Goal: Information Seeking & Learning: Learn about a topic

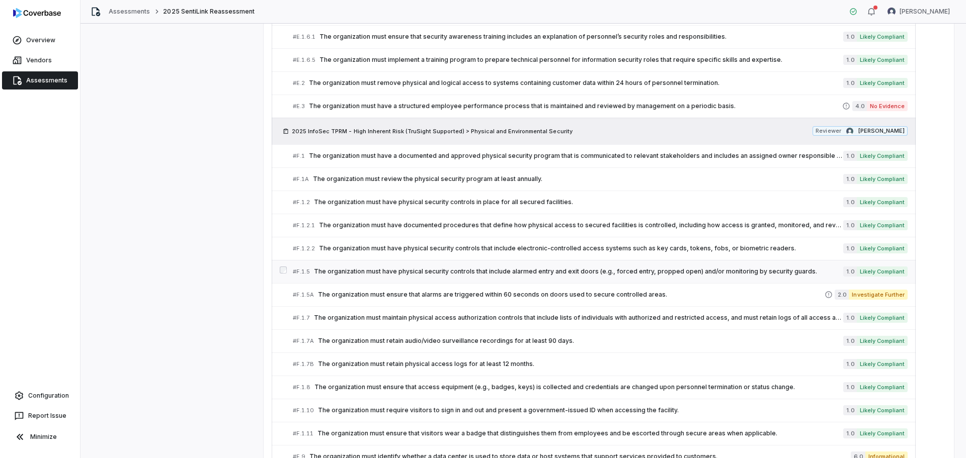
scroll to position [2062, 0]
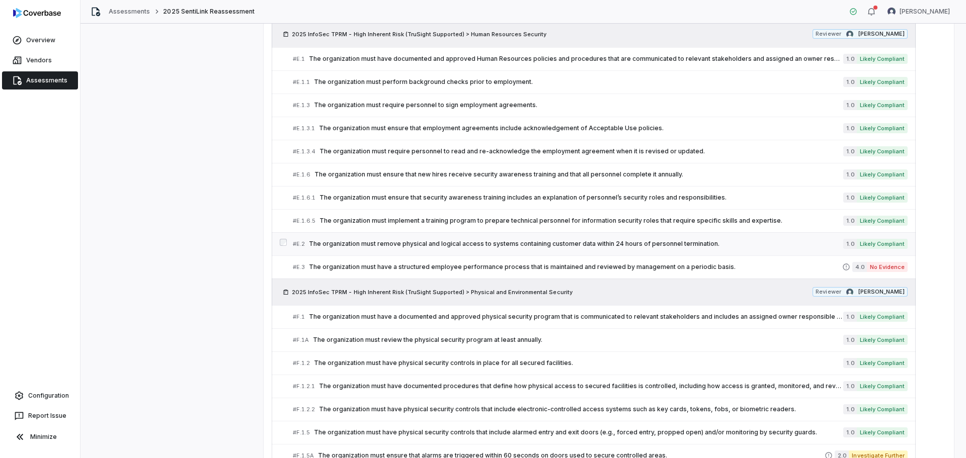
click at [384, 239] on div "# E.2 The organization must remove physical and logical access to systems conta…" at bounding box center [568, 244] width 550 height 11
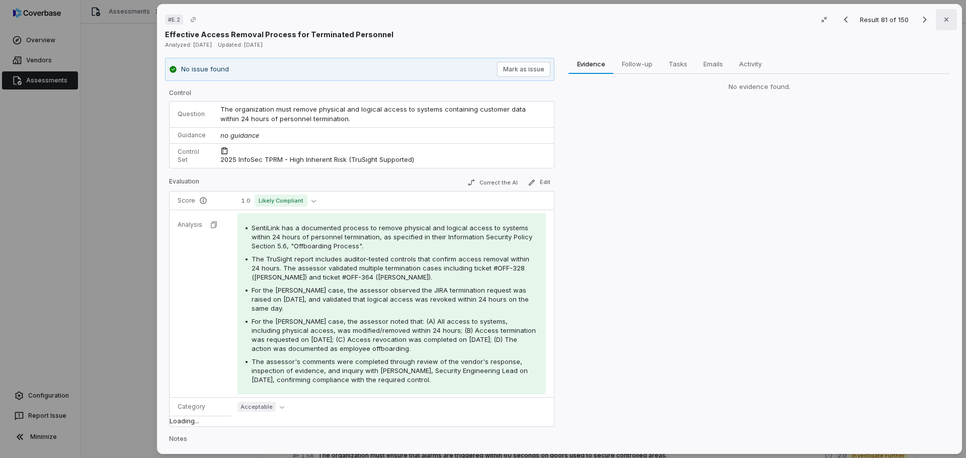
click at [942, 18] on icon "button" at bounding box center [946, 20] width 8 height 8
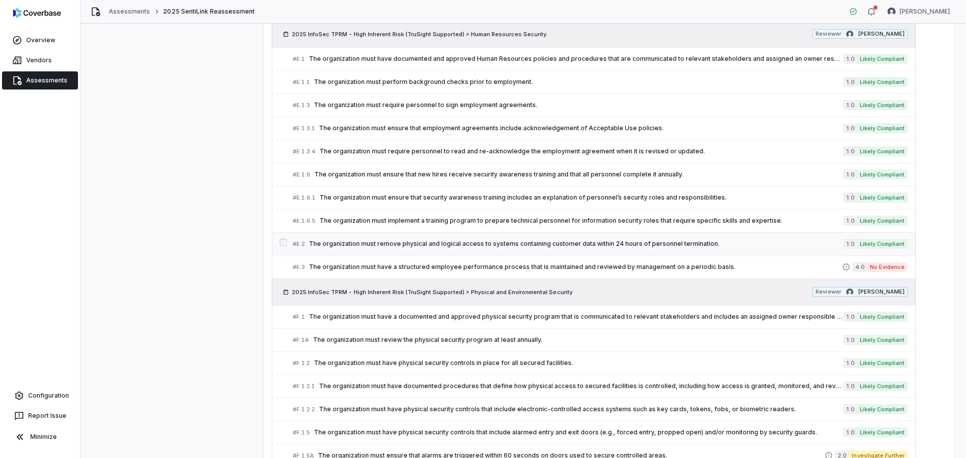
click at [375, 240] on span "The organization must remove physical and logical access to systems containing …" at bounding box center [576, 244] width 534 height 8
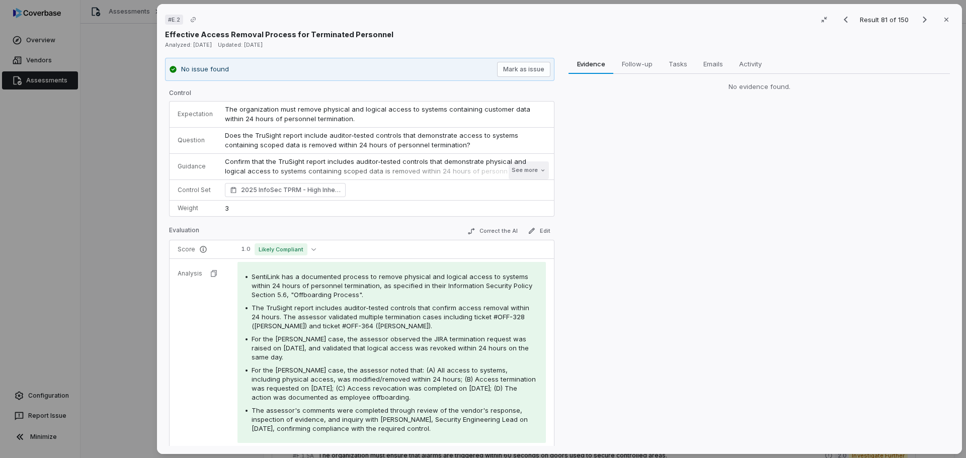
click at [520, 173] on button "See more" at bounding box center [529, 170] width 40 height 18
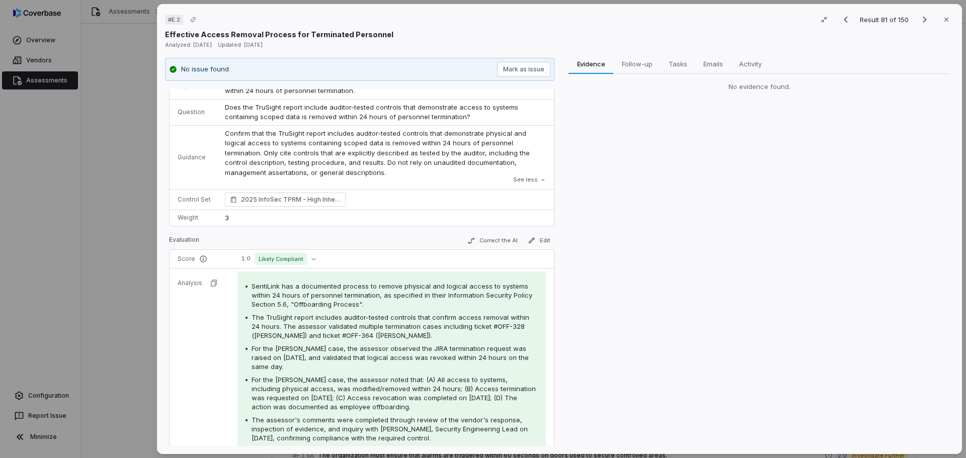
scroll to position [50, 0]
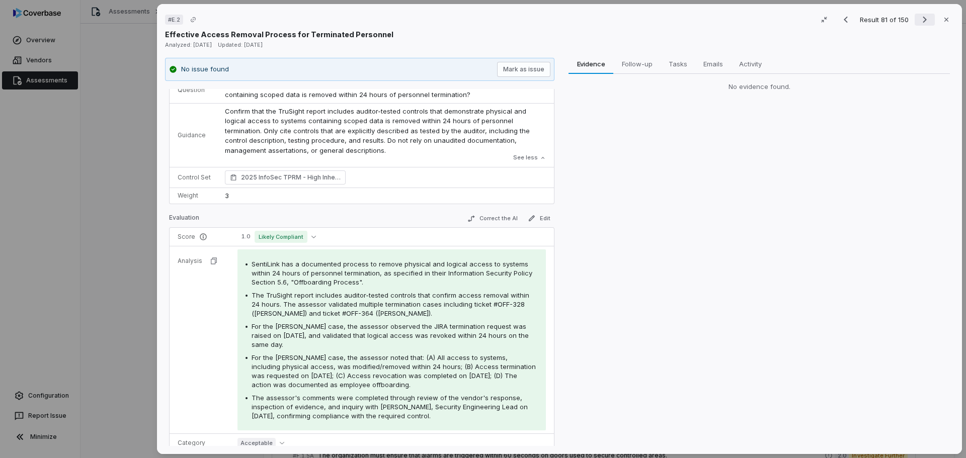
click at [920, 18] on icon "Next result" at bounding box center [925, 20] width 12 height 12
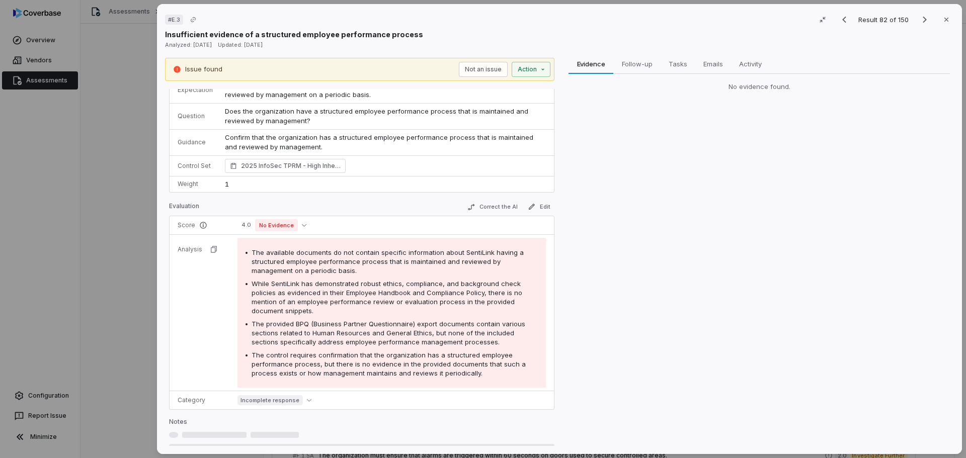
scroll to position [50, 0]
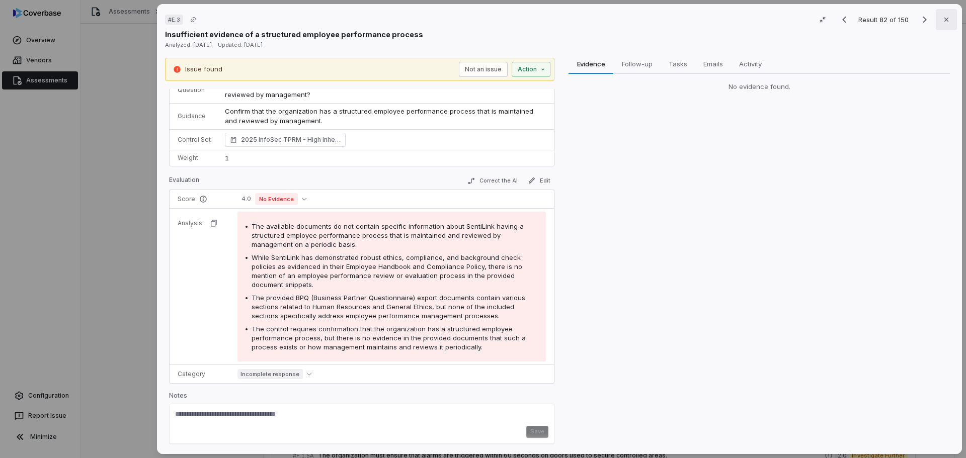
click at [942, 19] on icon "button" at bounding box center [946, 20] width 8 height 8
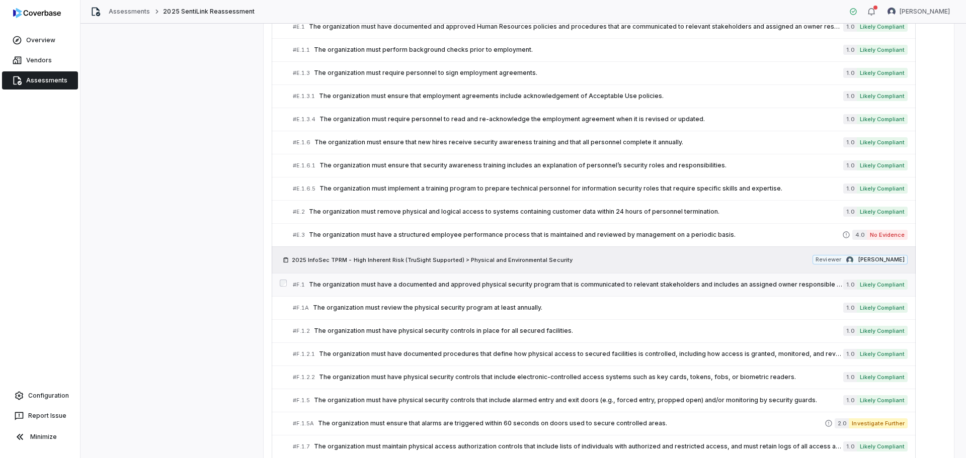
scroll to position [2113, 0]
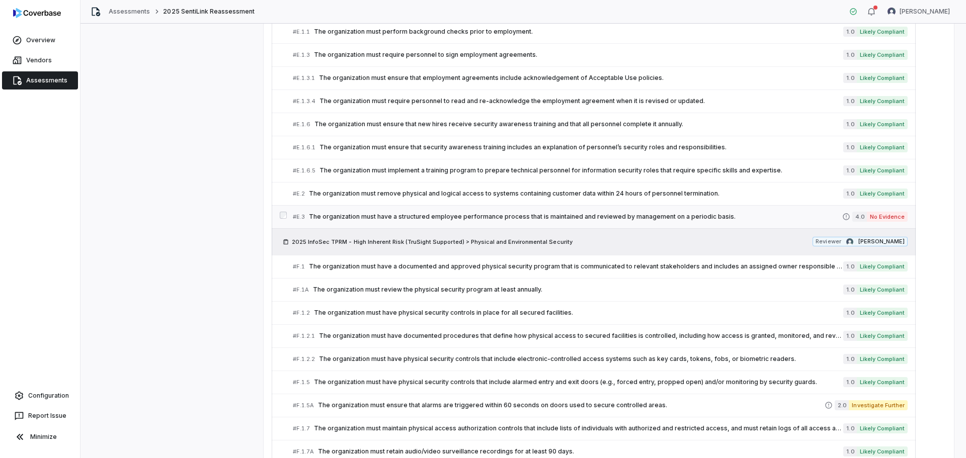
click at [467, 213] on span "The organization must have a structured employee performance process that is ma…" at bounding box center [575, 217] width 533 height 8
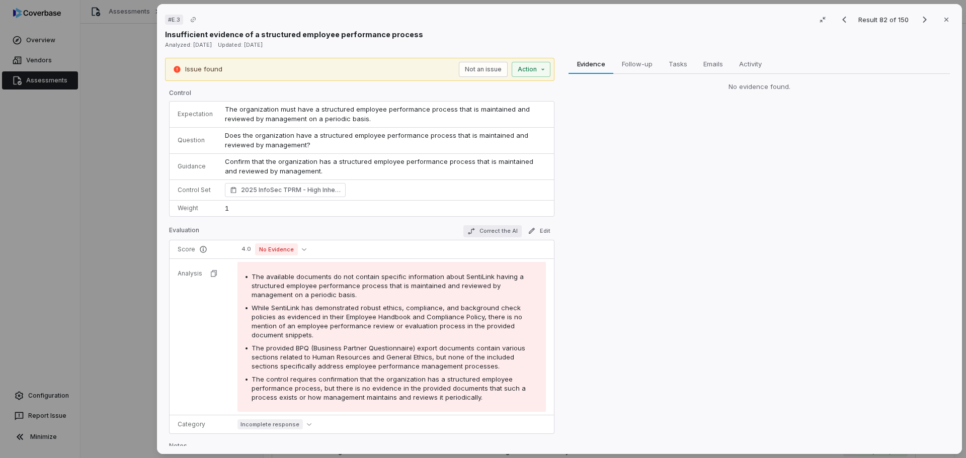
click at [490, 229] on button "Correct the AI" at bounding box center [492, 231] width 58 height 12
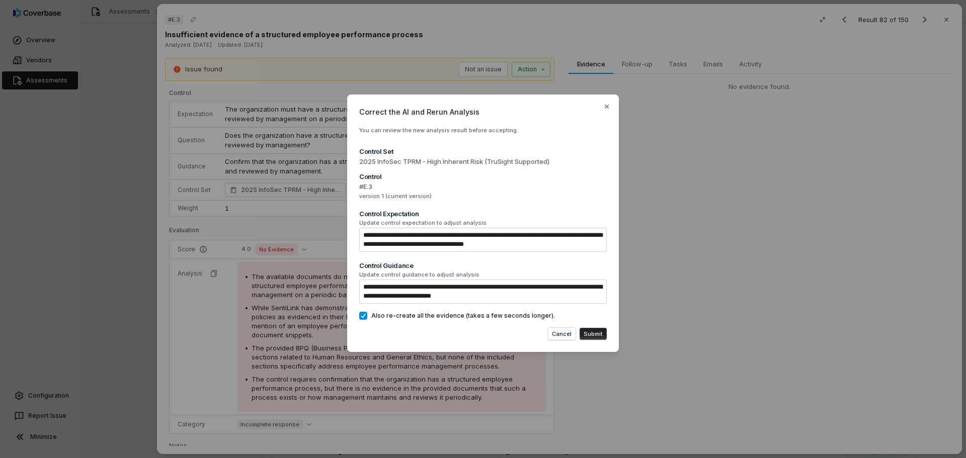
click at [594, 330] on button "Submit" at bounding box center [592, 334] width 27 height 12
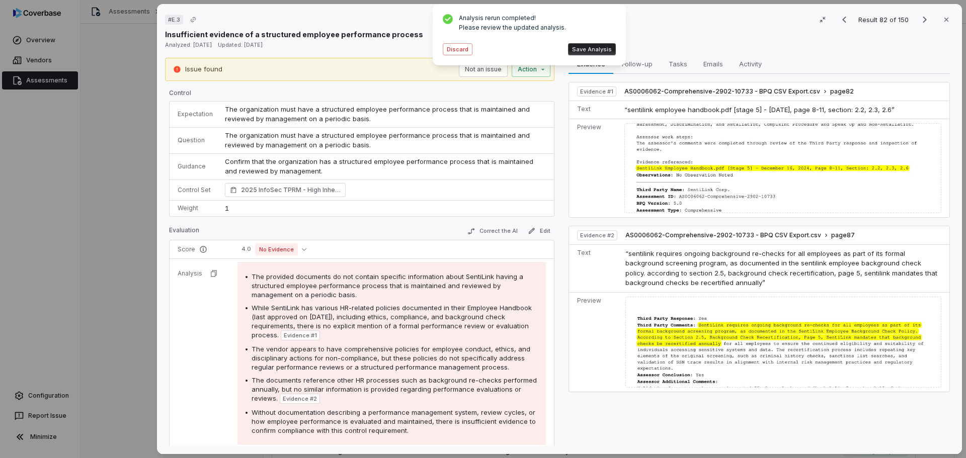
click at [590, 46] on button "Save Analysis" at bounding box center [592, 49] width 48 height 12
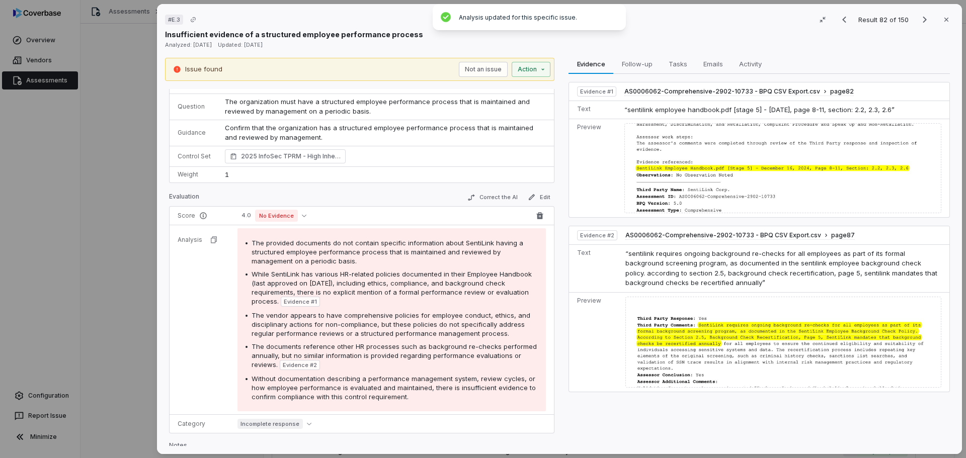
scroll to position [50, 0]
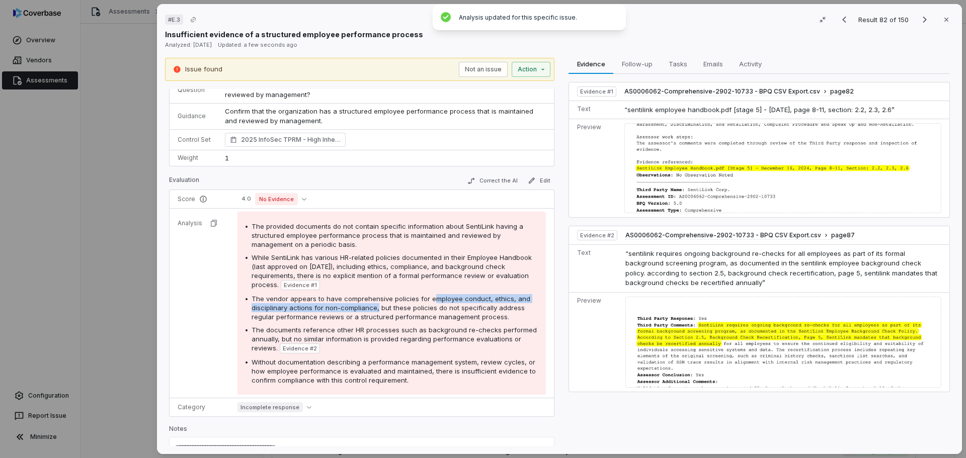
drag, startPoint x: 475, startPoint y: 298, endPoint x: 374, endPoint y: 308, distance: 102.2
click at [374, 308] on span "The vendor appears to have comprehensive policies for employee conduct, ethics,…" at bounding box center [391, 308] width 279 height 26
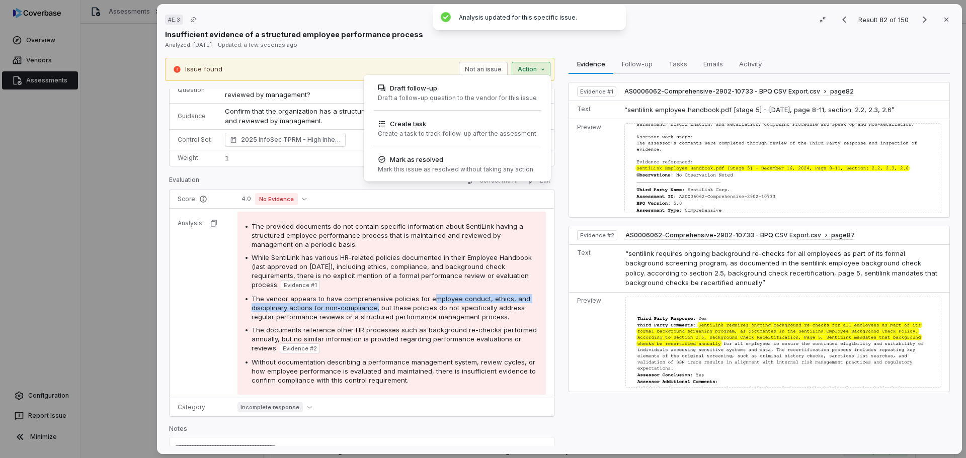
click at [543, 71] on div "# E.3 Result 82 of 150 Close Insufficient evidence of a structured employee per…" at bounding box center [483, 229] width 966 height 458
click at [454, 92] on div "Draft follow-up" at bounding box center [457, 88] width 159 height 10
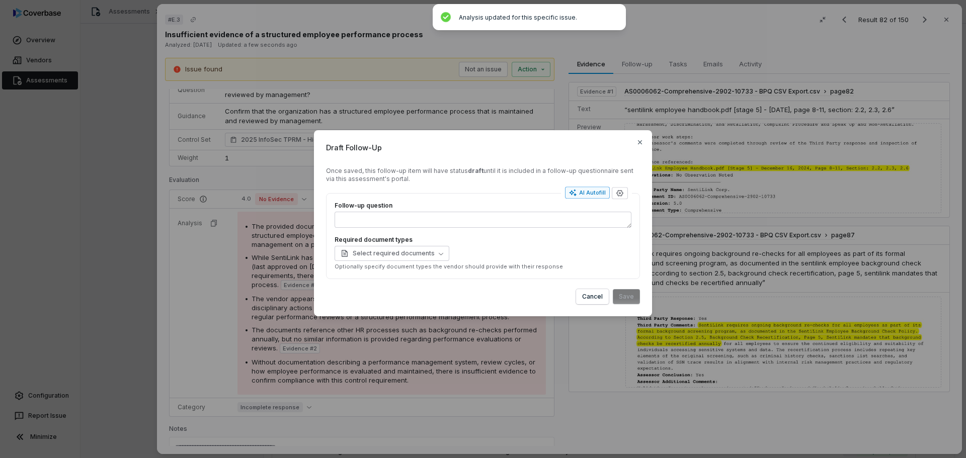
click at [593, 195] on div "AI Autofill" at bounding box center [587, 193] width 37 height 8
type textarea "*"
type textarea "**"
type textarea "*"
type textarea "**********"
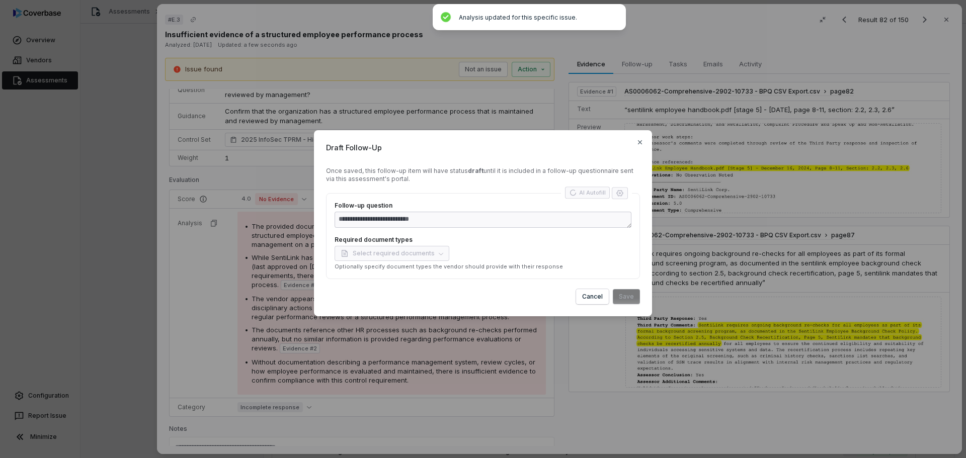
type textarea "*"
type textarea "**********"
type textarea "*"
type textarea "**********"
type textarea "*"
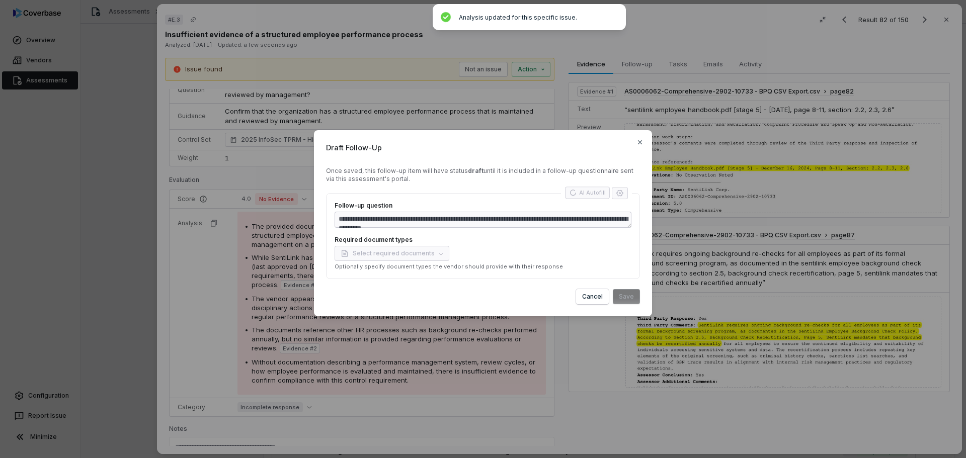
type textarea "**********"
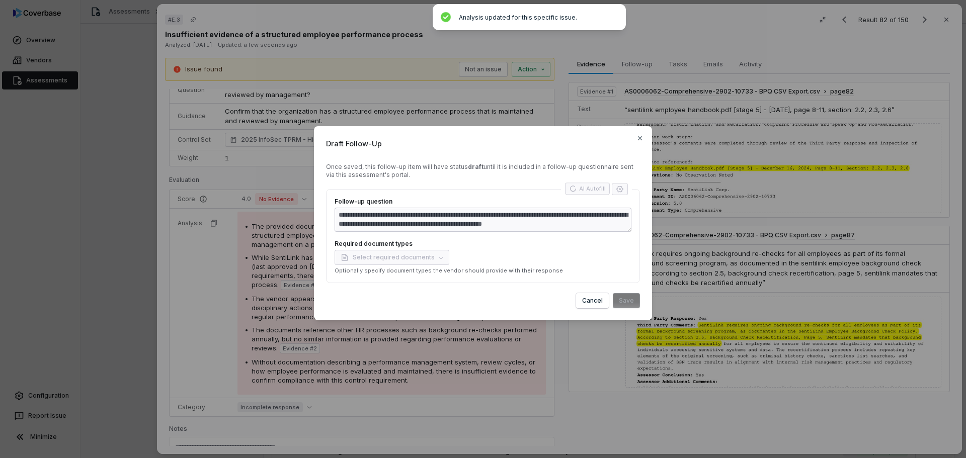
type textarea "*"
type textarea "**********"
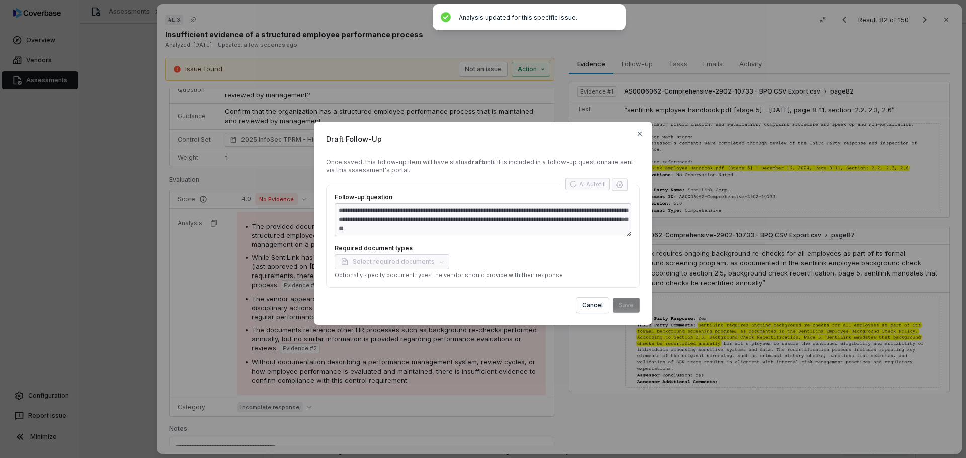
type textarea "*"
type textarea "**********"
type textarea "*"
type textarea "**********"
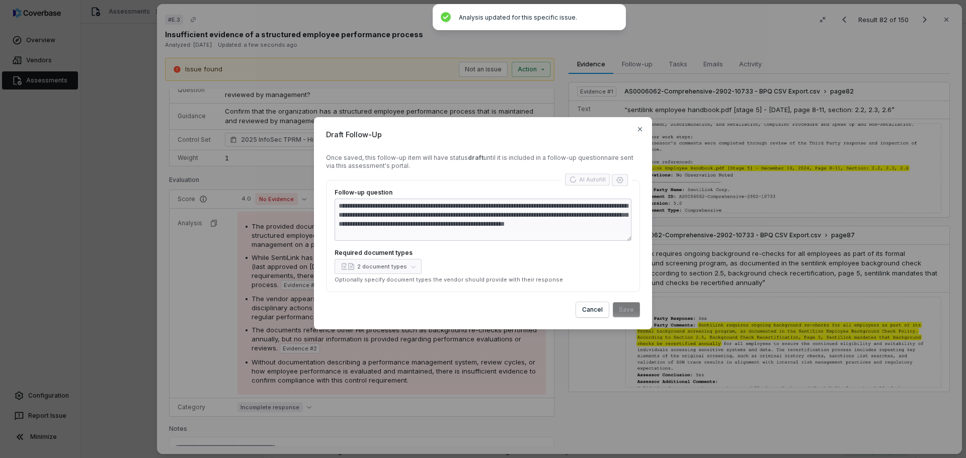
type textarea "*"
type textarea "**********"
type textarea "*"
type textarea "**********"
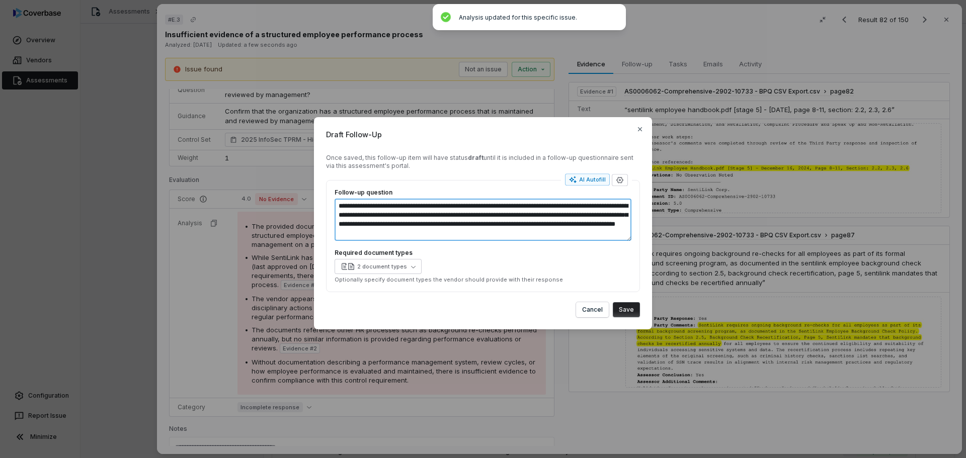
drag, startPoint x: 469, startPoint y: 216, endPoint x: 622, endPoint y: 244, distance: 156.0
click at [623, 236] on textarea "**********" at bounding box center [483, 220] width 297 height 42
click at [581, 261] on div "2 document types" at bounding box center [483, 266] width 297 height 15
click at [627, 309] on button "Save" at bounding box center [626, 309] width 27 height 15
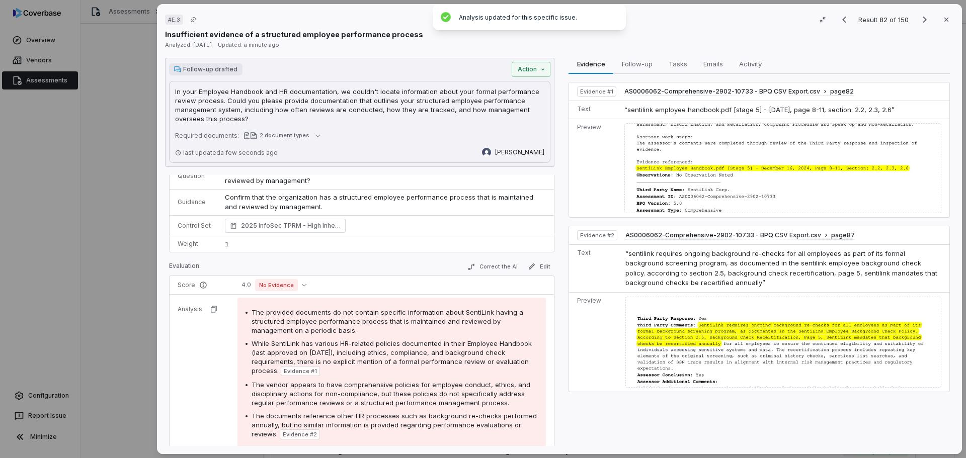
click at [731, 47] on div "Analyzed: [DATE] Updated: a minute ago" at bounding box center [559, 45] width 789 height 10
click at [923, 22] on icon "Next result" at bounding box center [925, 20] width 4 height 7
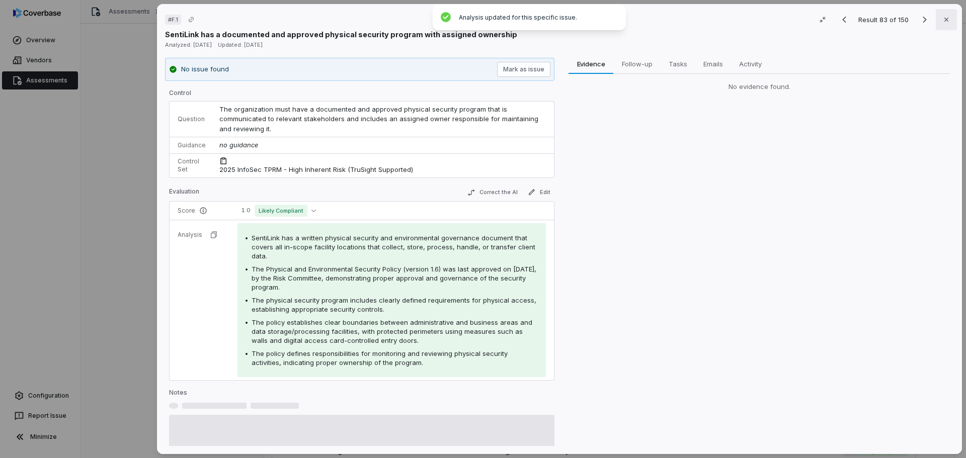
click at [942, 21] on icon "button" at bounding box center [946, 20] width 8 height 8
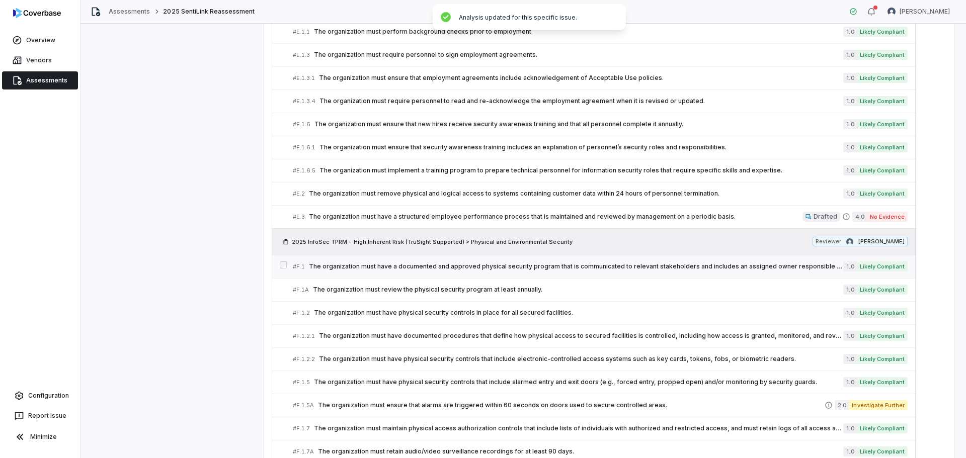
click at [379, 262] on div "# F.1 The organization must have a documented and approved physical security pr…" at bounding box center [568, 267] width 550 height 11
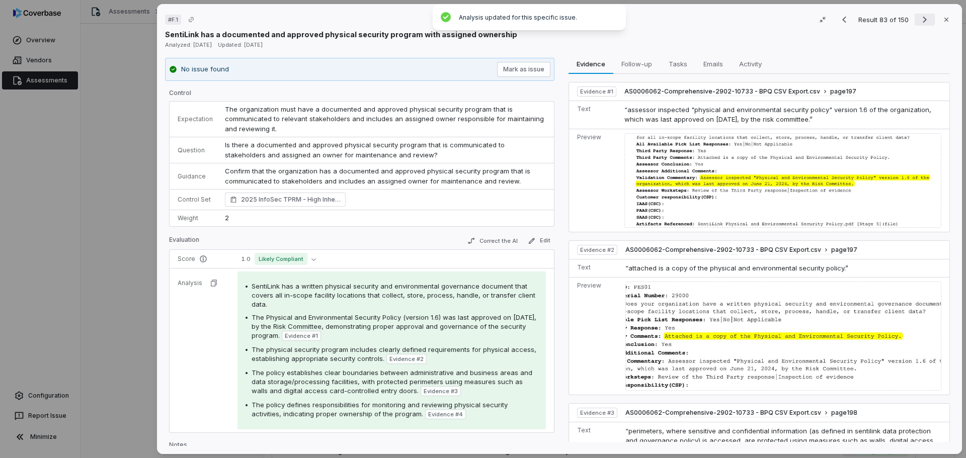
click at [919, 22] on icon "Next result" at bounding box center [925, 20] width 12 height 12
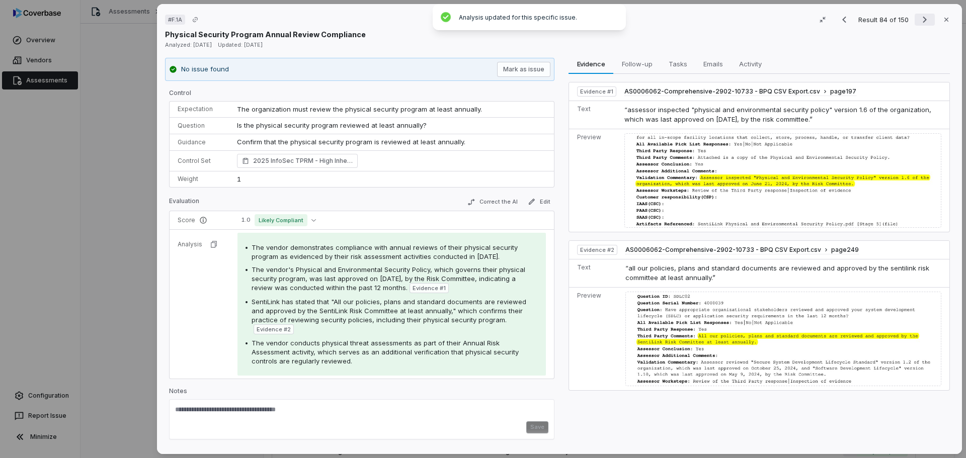
click at [919, 20] on icon "Next result" at bounding box center [925, 20] width 12 height 12
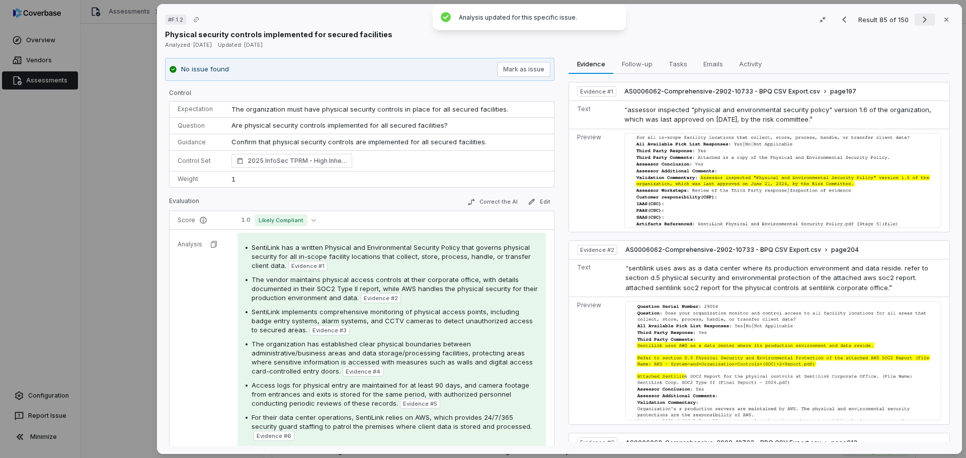
click at [923, 21] on icon "Next result" at bounding box center [925, 20] width 4 height 7
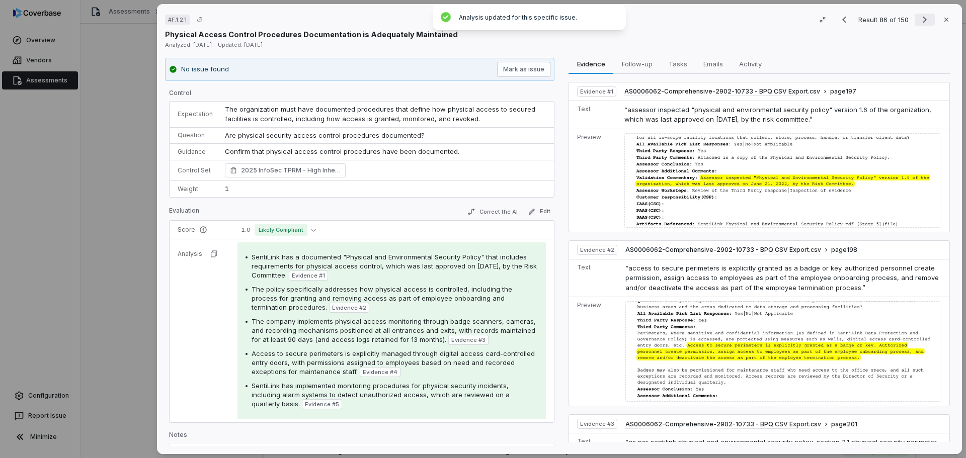
click at [922, 20] on icon "Next result" at bounding box center [925, 20] width 12 height 12
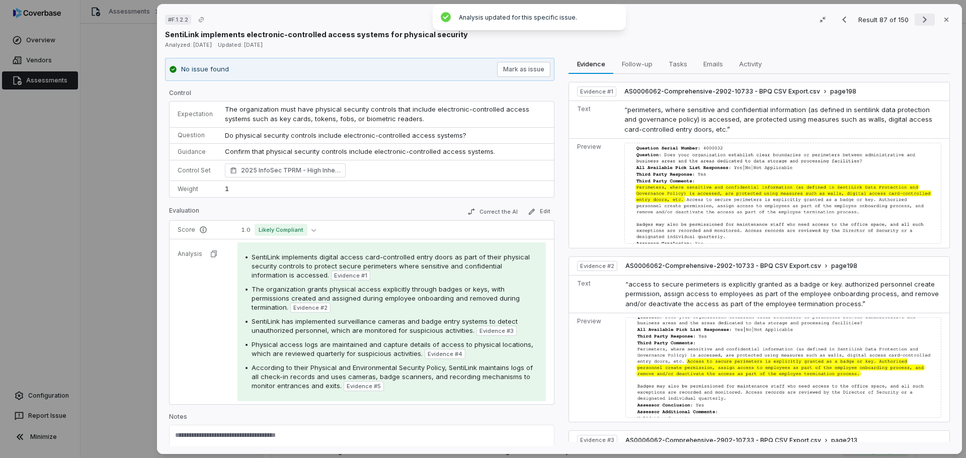
click at [920, 19] on icon "Next result" at bounding box center [925, 20] width 12 height 12
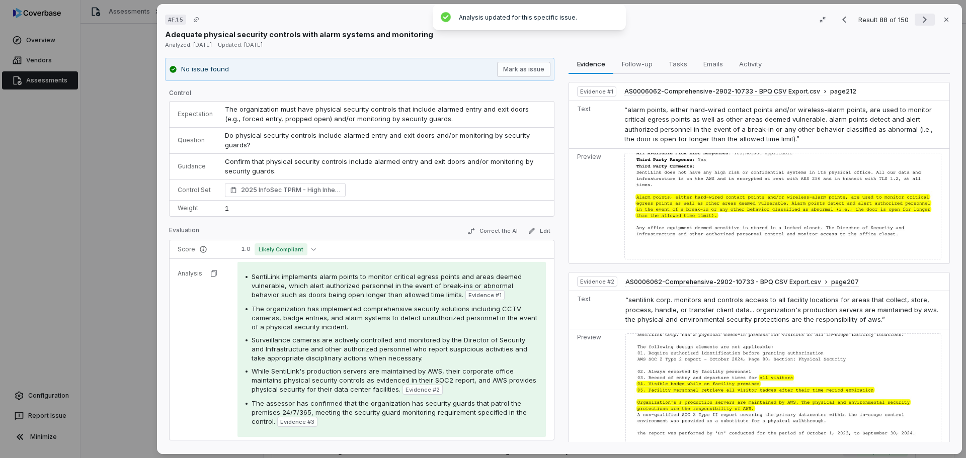
click at [922, 18] on icon "Next result" at bounding box center [925, 20] width 12 height 12
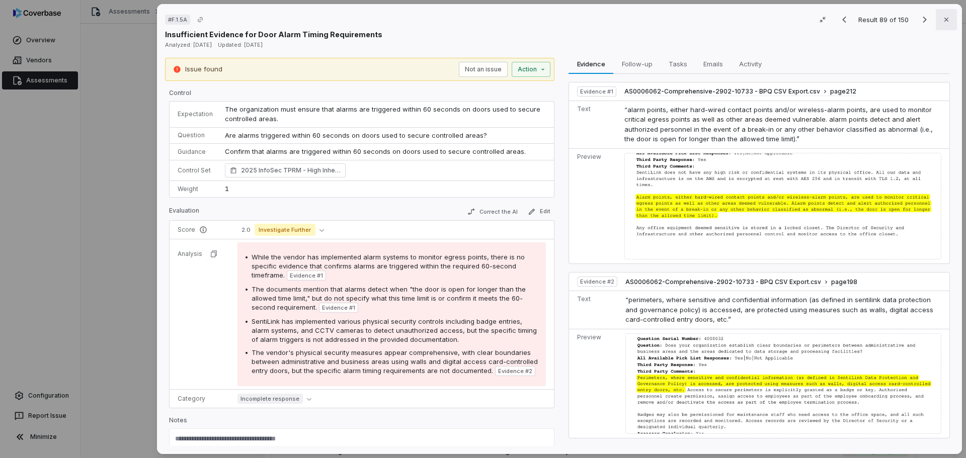
click at [936, 17] on button "Close" at bounding box center [946, 19] width 21 height 21
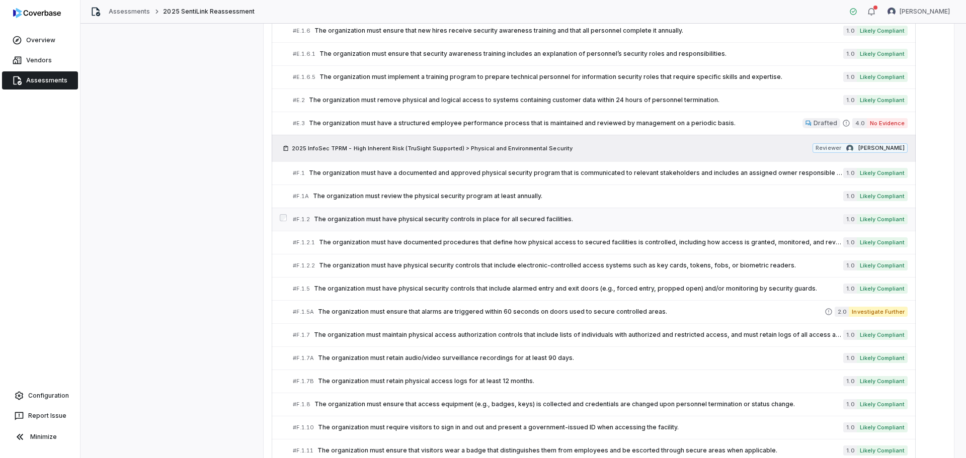
scroll to position [2213, 0]
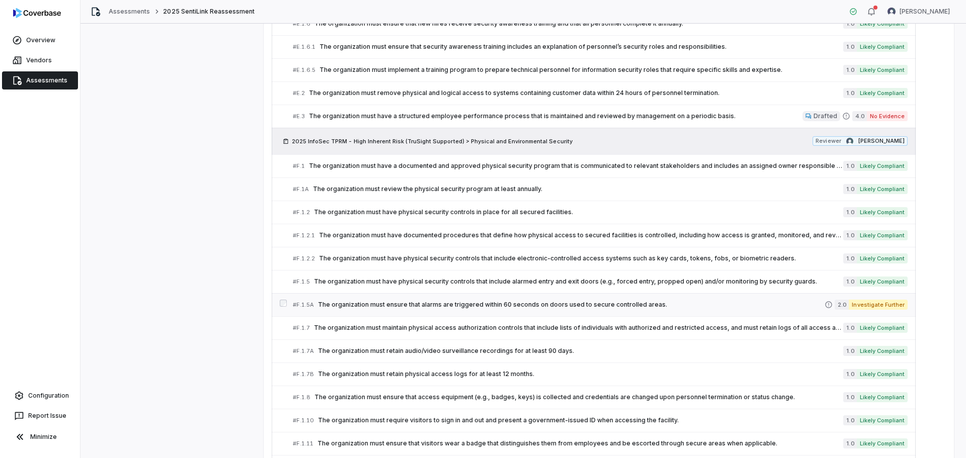
click at [614, 306] on span "The organization must ensure that alarms are triggered within 60 seconds on doo…" at bounding box center [571, 305] width 507 height 8
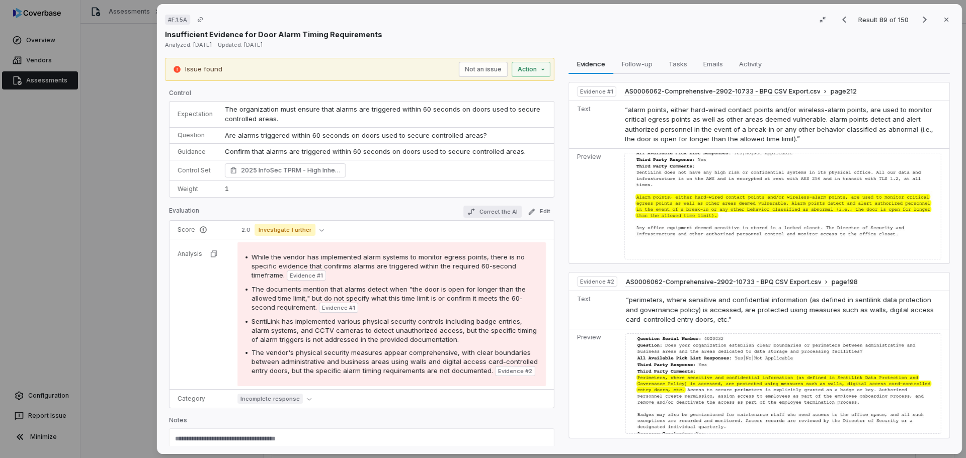
click at [478, 212] on button "Correct the AI" at bounding box center [492, 212] width 58 height 12
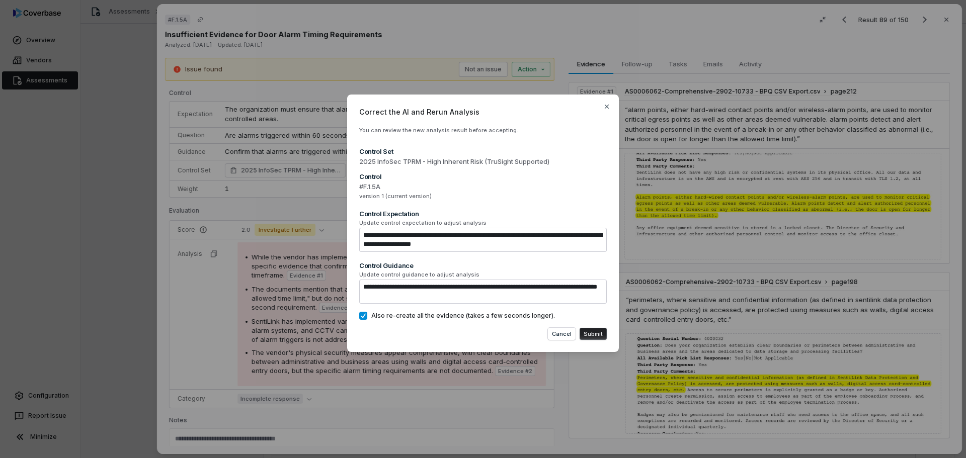
click at [592, 335] on button "Submit" at bounding box center [592, 334] width 27 height 12
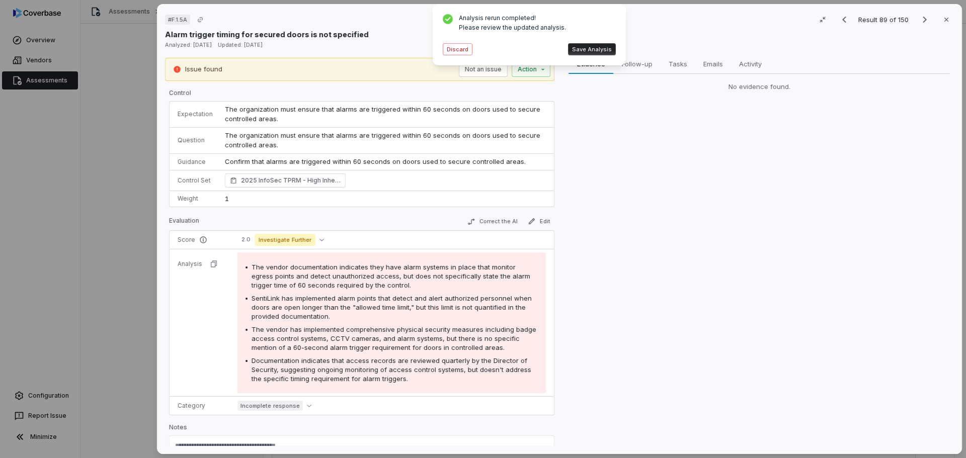
click at [455, 50] on button "Discard" at bounding box center [458, 49] width 30 height 12
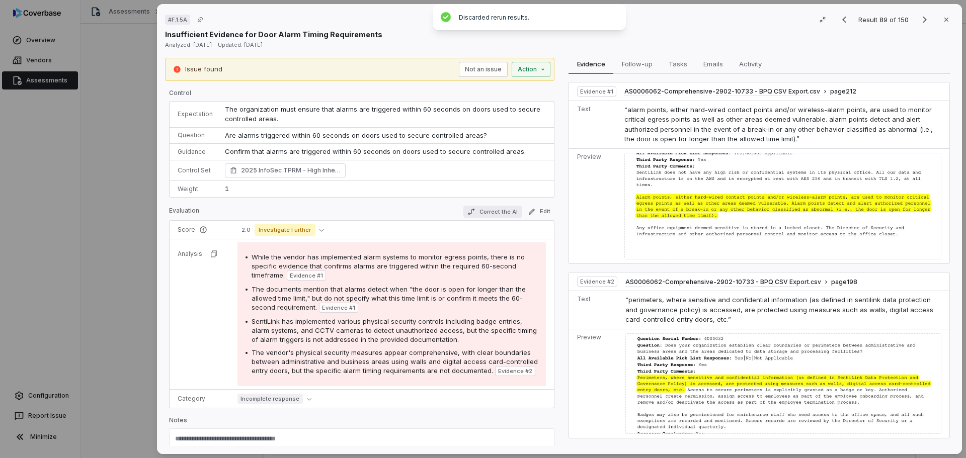
click at [486, 209] on button "Correct the AI" at bounding box center [492, 212] width 58 height 12
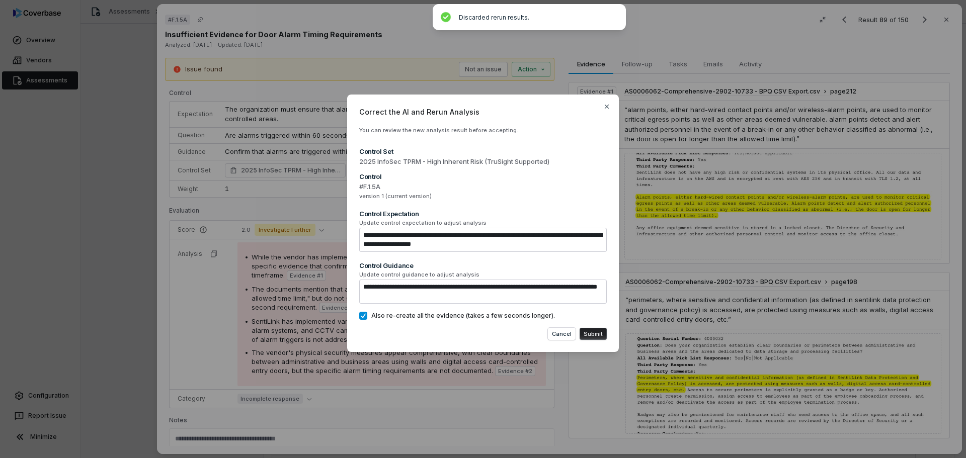
click at [598, 335] on button "Submit" at bounding box center [592, 334] width 27 height 12
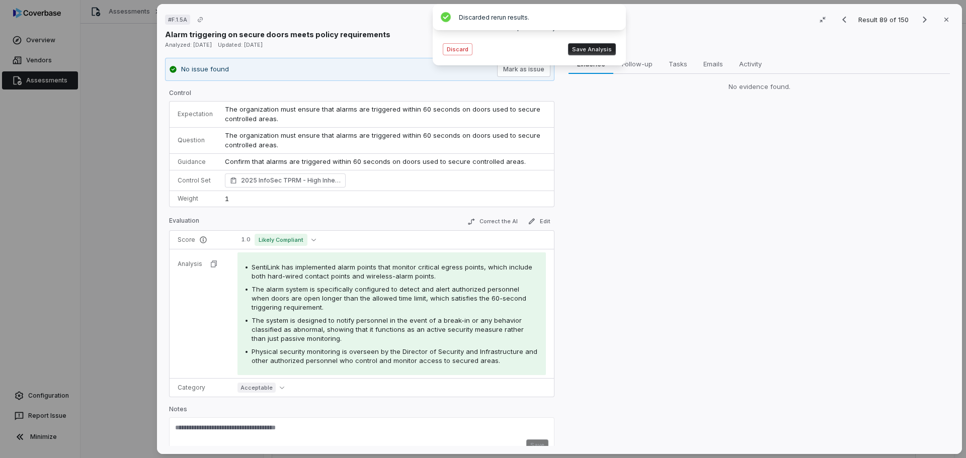
click at [588, 49] on button "Save Analysis" at bounding box center [592, 49] width 48 height 12
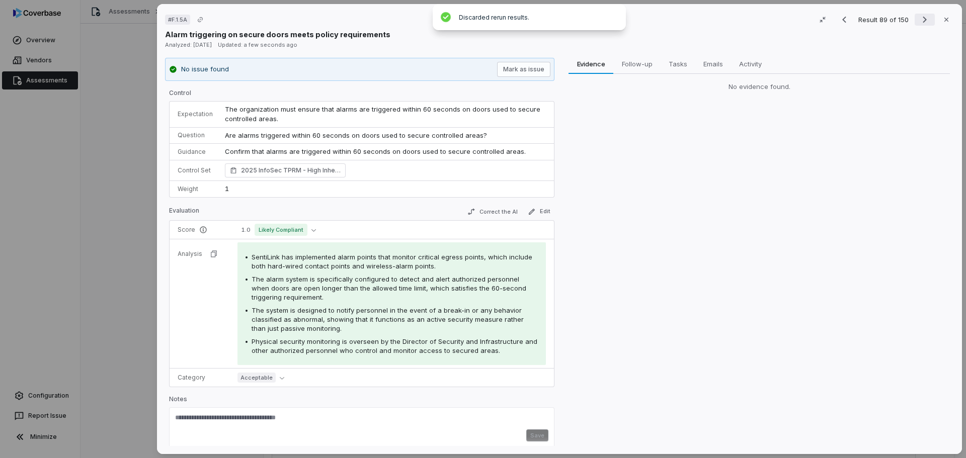
click at [919, 20] on icon "Next result" at bounding box center [925, 20] width 12 height 12
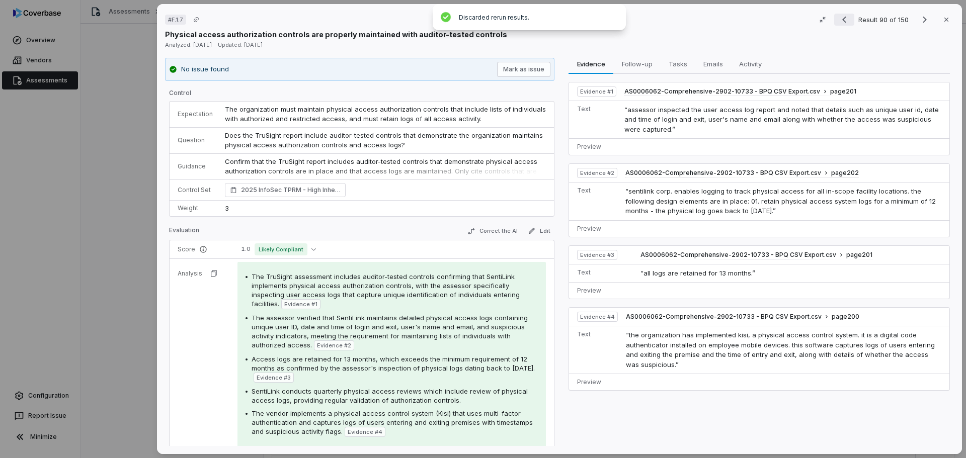
click at [842, 20] on icon "Previous result" at bounding box center [844, 20] width 4 height 7
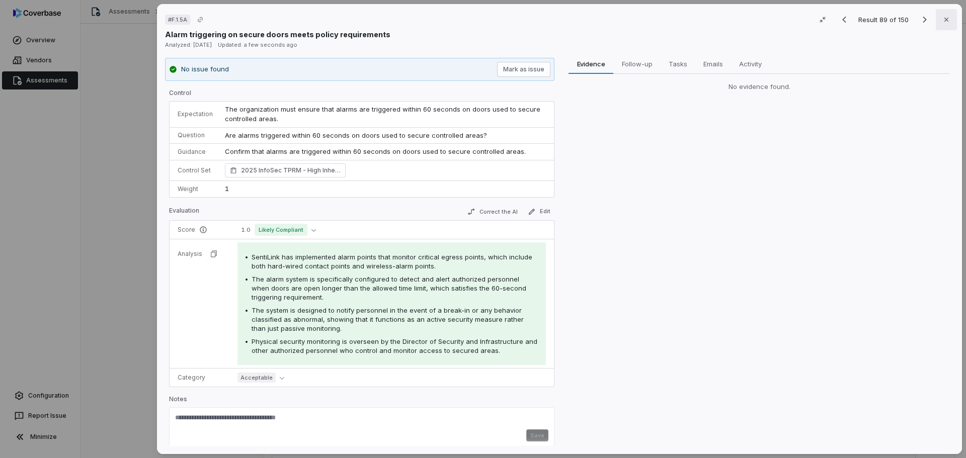
click at [942, 18] on icon "button" at bounding box center [946, 20] width 8 height 8
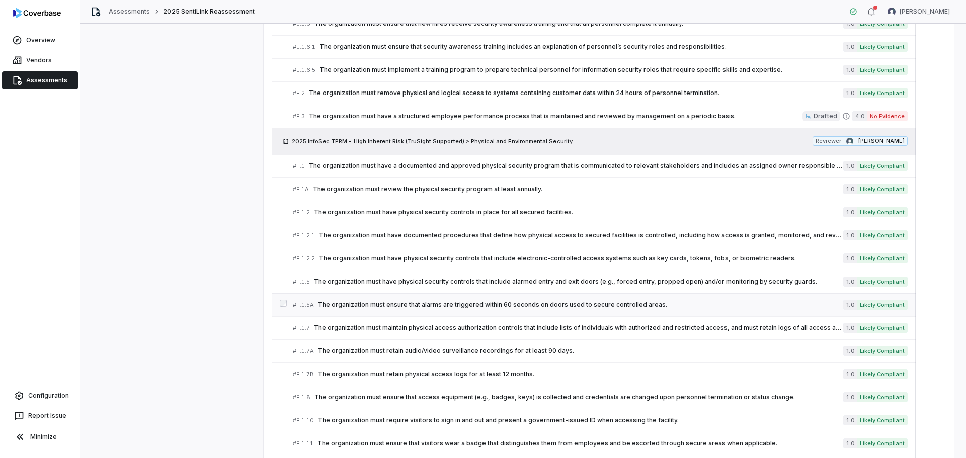
click at [704, 301] on span "The organization must ensure that alarms are triggered within 60 seconds on doo…" at bounding box center [580, 305] width 525 height 8
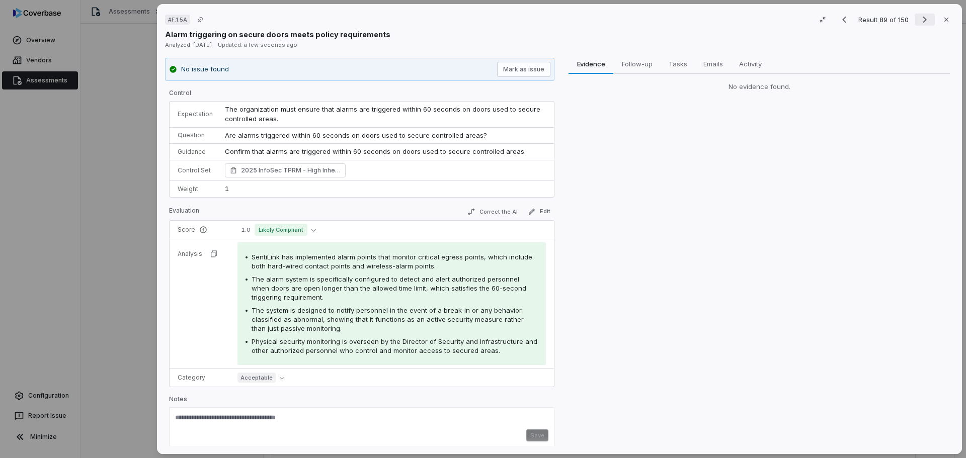
click at [920, 17] on icon "Next result" at bounding box center [925, 20] width 12 height 12
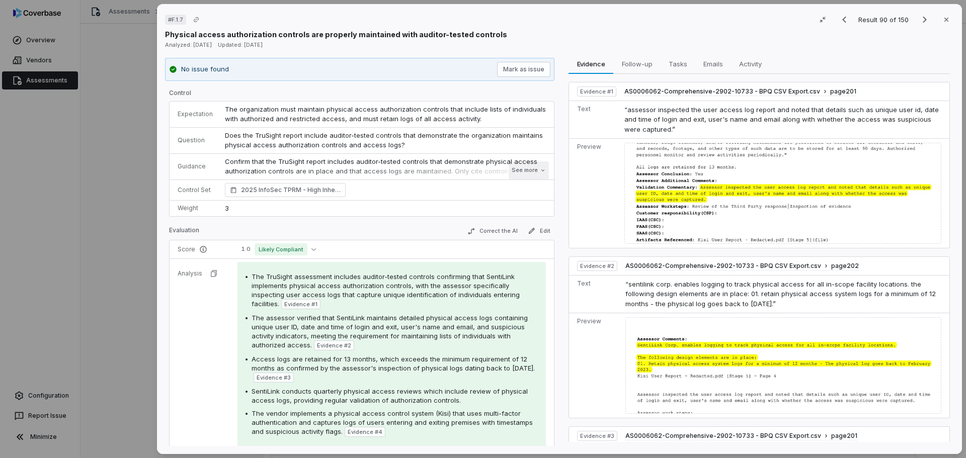
click at [516, 168] on button "See more" at bounding box center [529, 170] width 40 height 18
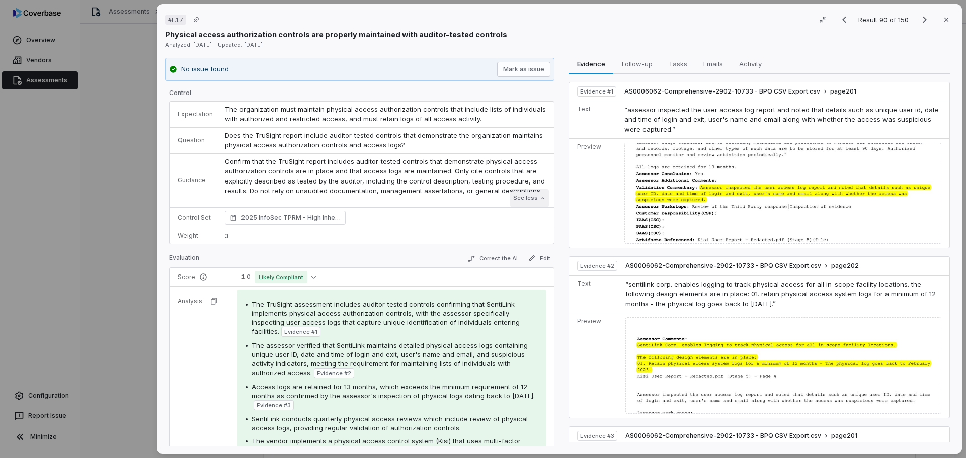
click at [519, 196] on button "See less" at bounding box center [529, 198] width 39 height 18
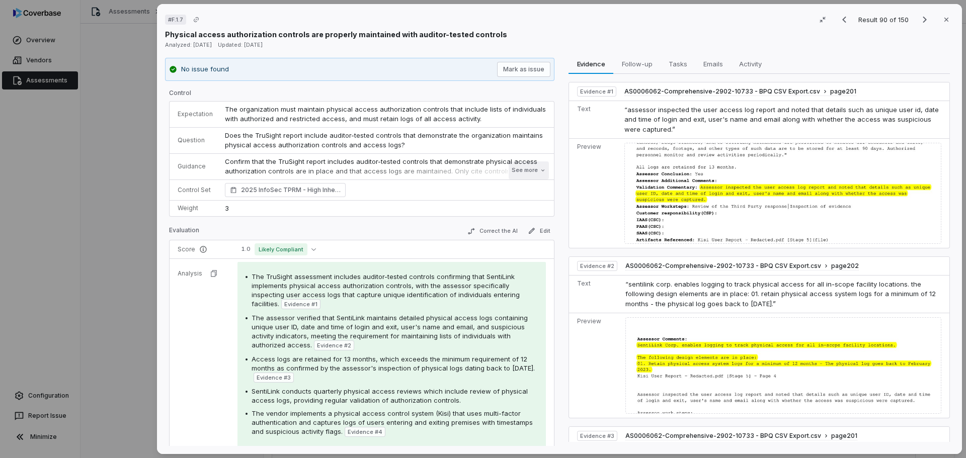
click at [522, 168] on button "See more" at bounding box center [529, 170] width 40 height 18
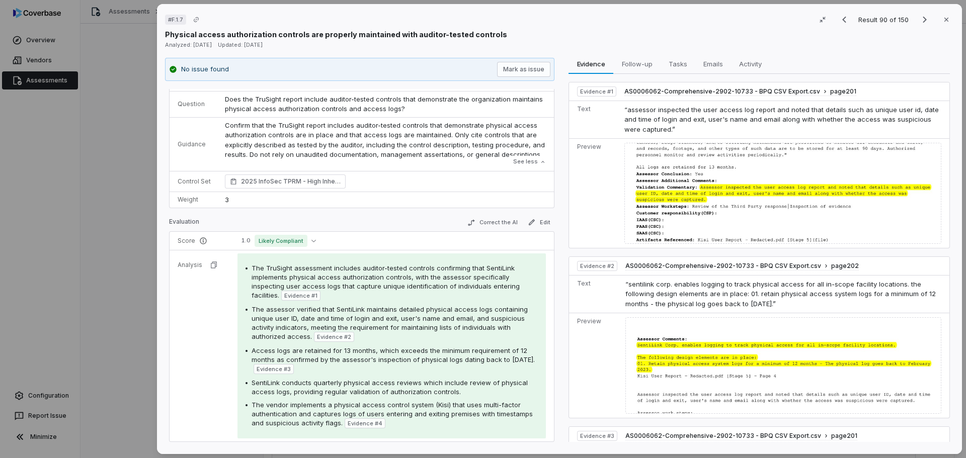
scroll to position [50, 0]
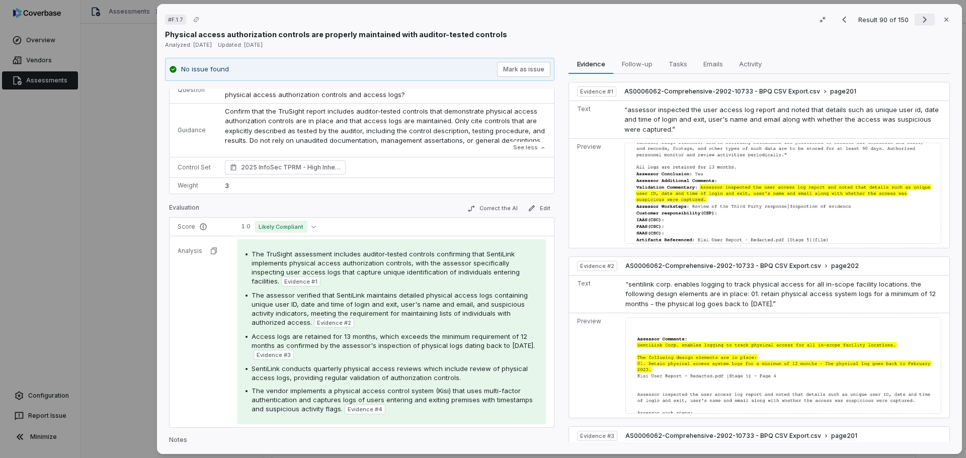
click at [919, 21] on icon "Next result" at bounding box center [925, 20] width 12 height 12
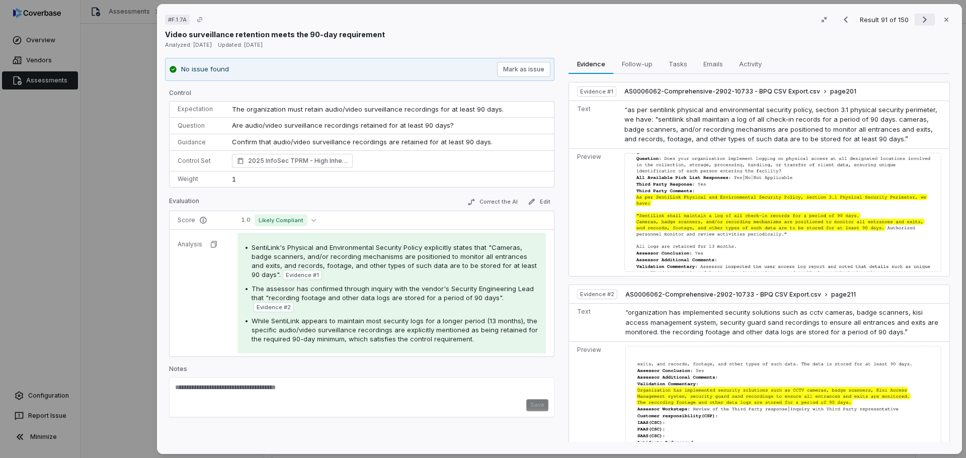
click at [919, 22] on icon "Next result" at bounding box center [925, 20] width 12 height 12
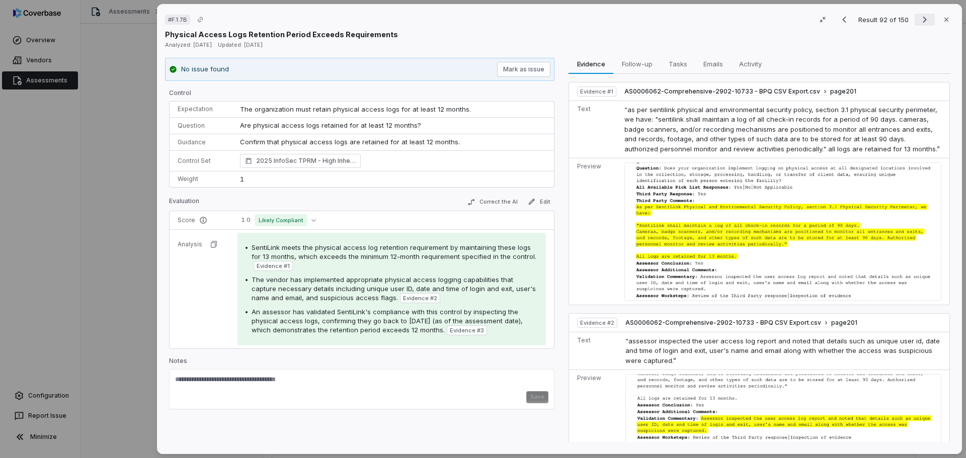
click at [919, 22] on icon "Next result" at bounding box center [925, 20] width 12 height 12
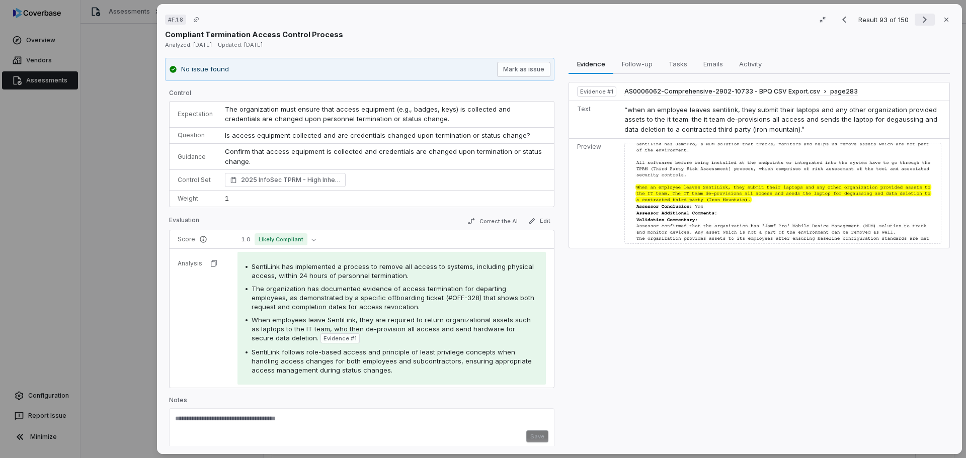
click at [919, 21] on icon "Next result" at bounding box center [925, 20] width 12 height 12
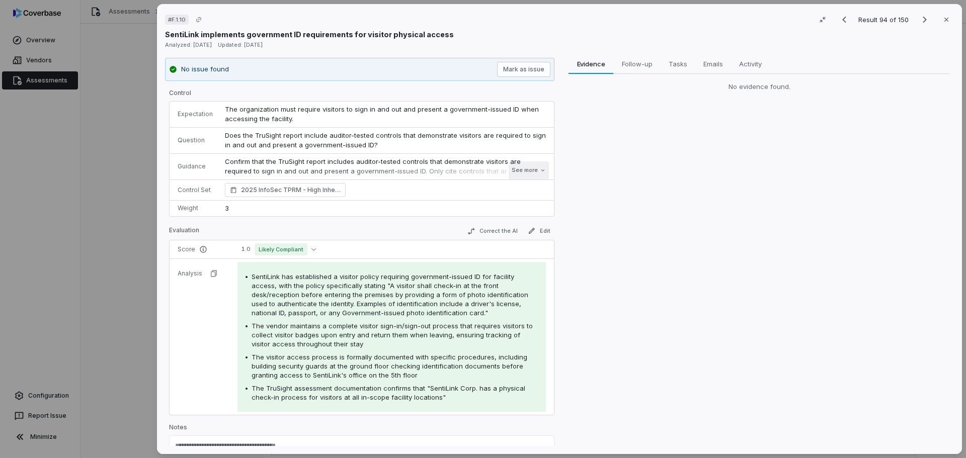
click at [522, 169] on button "See more" at bounding box center [529, 170] width 40 height 18
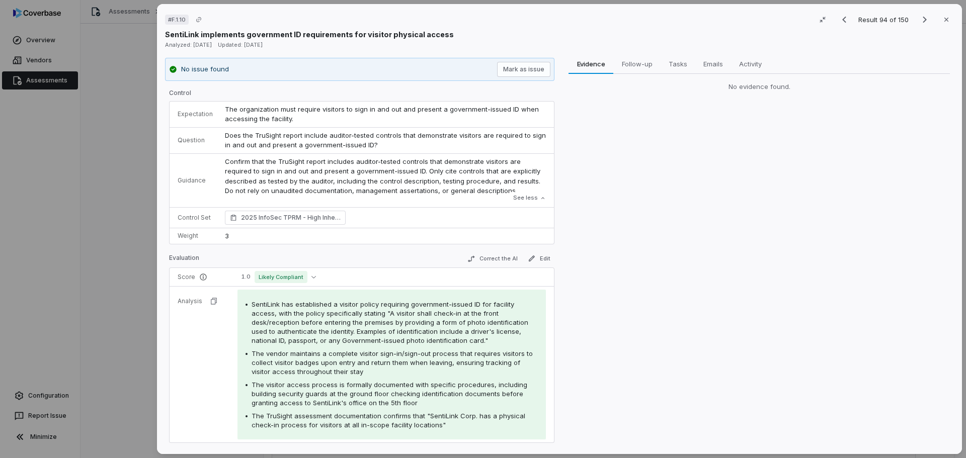
scroll to position [50, 0]
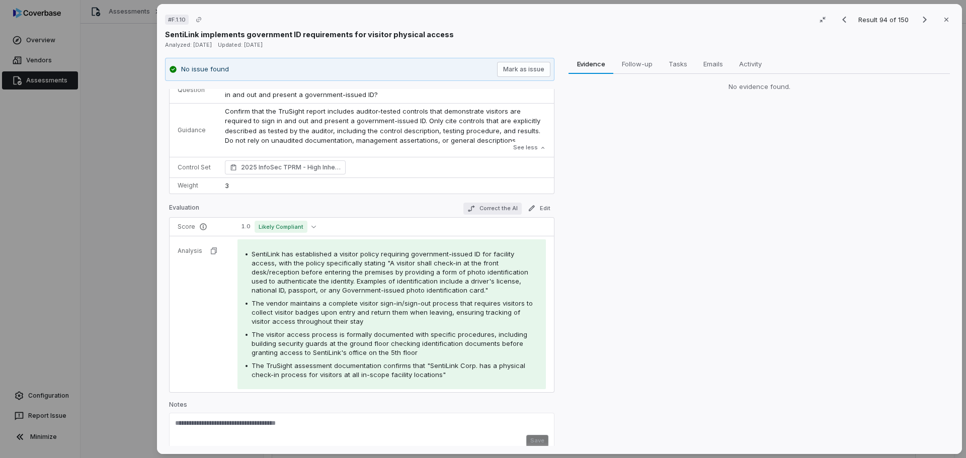
click at [490, 209] on button "Correct the AI" at bounding box center [492, 209] width 58 height 12
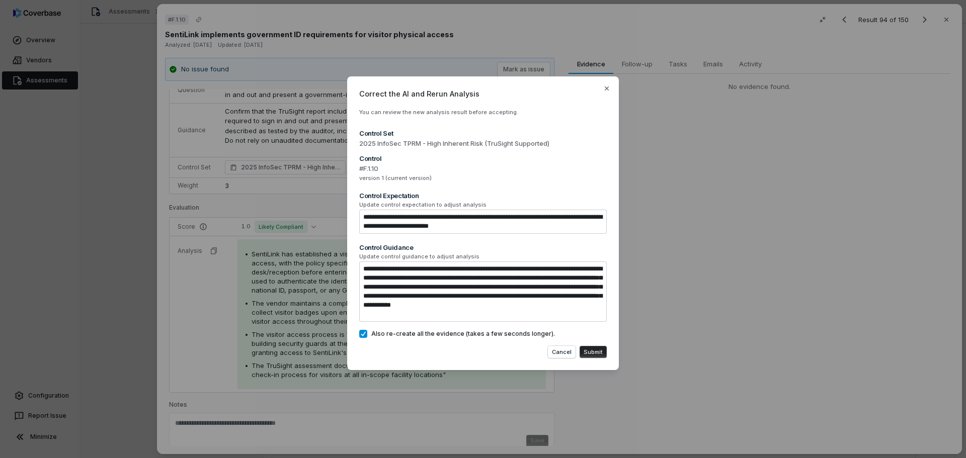
click at [598, 350] on button "Submit" at bounding box center [592, 352] width 27 height 12
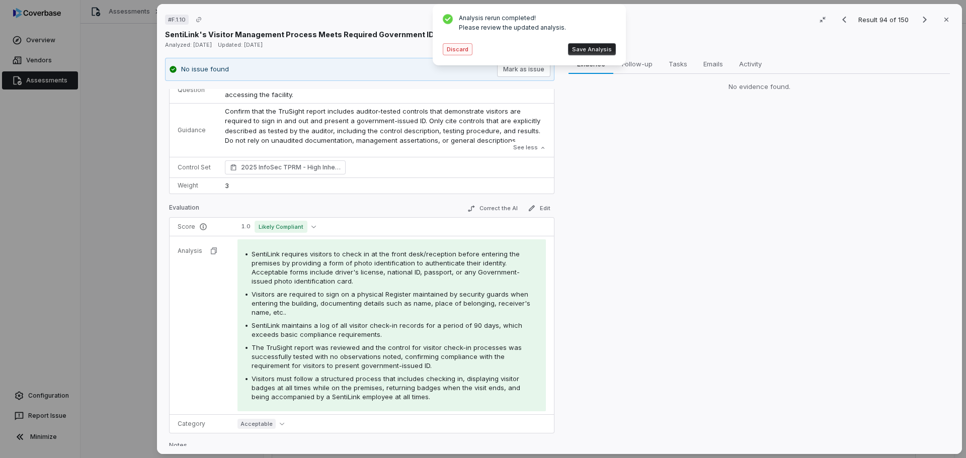
click at [457, 53] on button "Discard" at bounding box center [458, 49] width 30 height 12
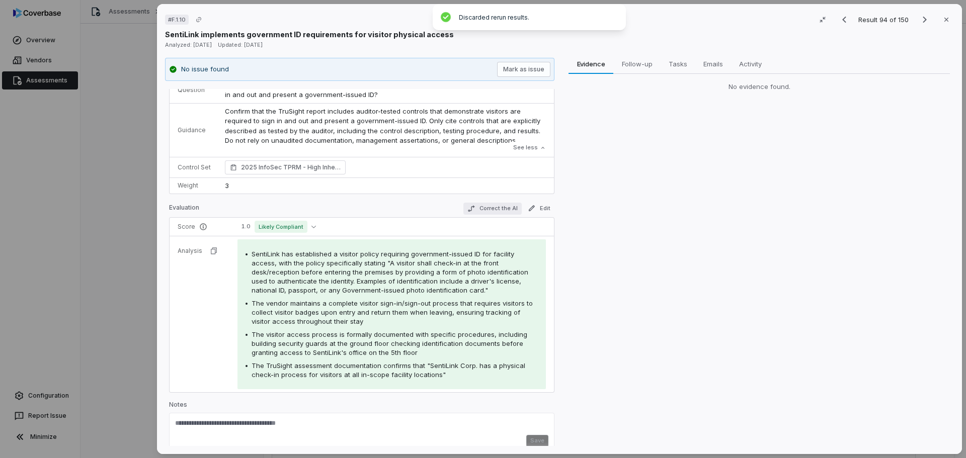
click at [489, 205] on button "Correct the AI" at bounding box center [492, 209] width 58 height 12
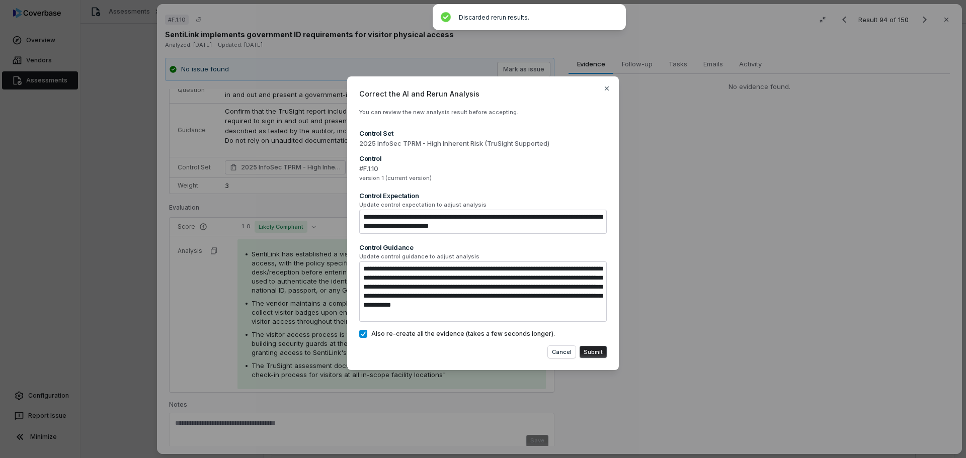
click at [593, 352] on button "Submit" at bounding box center [592, 352] width 27 height 12
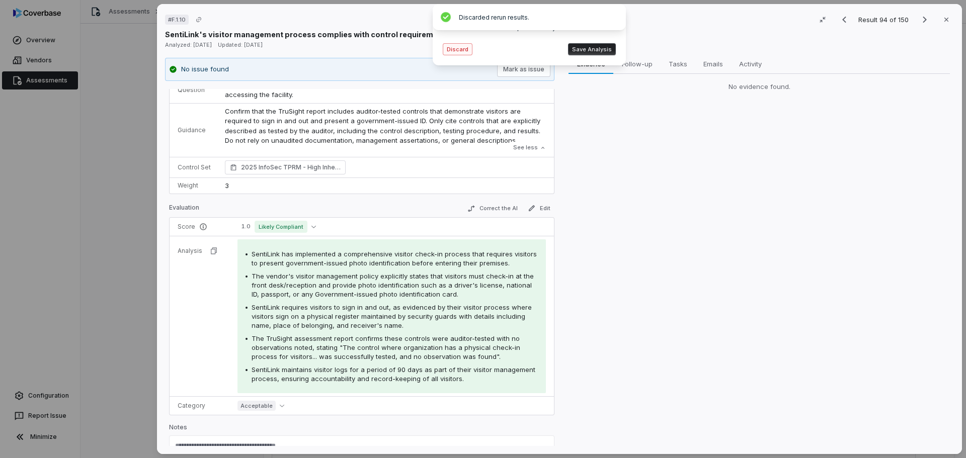
click at [460, 50] on button "Discard" at bounding box center [458, 49] width 30 height 12
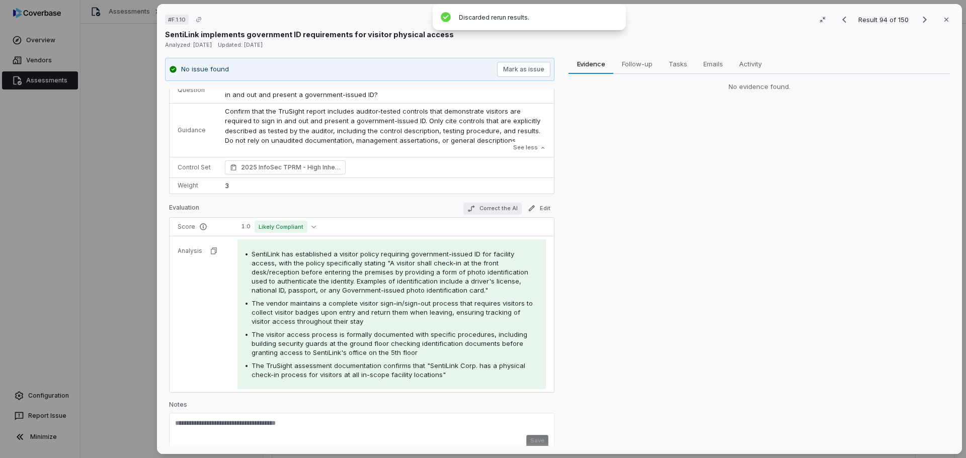
click at [496, 208] on button "Correct the AI" at bounding box center [492, 209] width 58 height 12
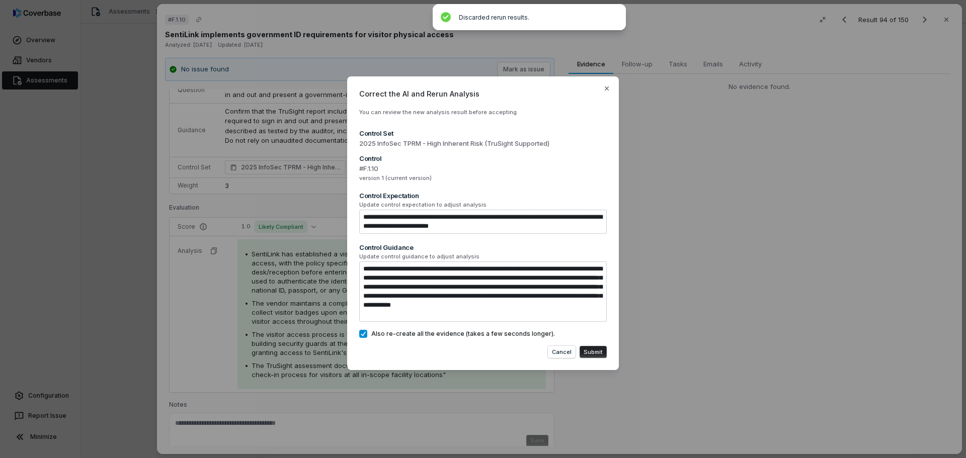
click at [594, 354] on button "Submit" at bounding box center [592, 352] width 27 height 12
type textarea "*"
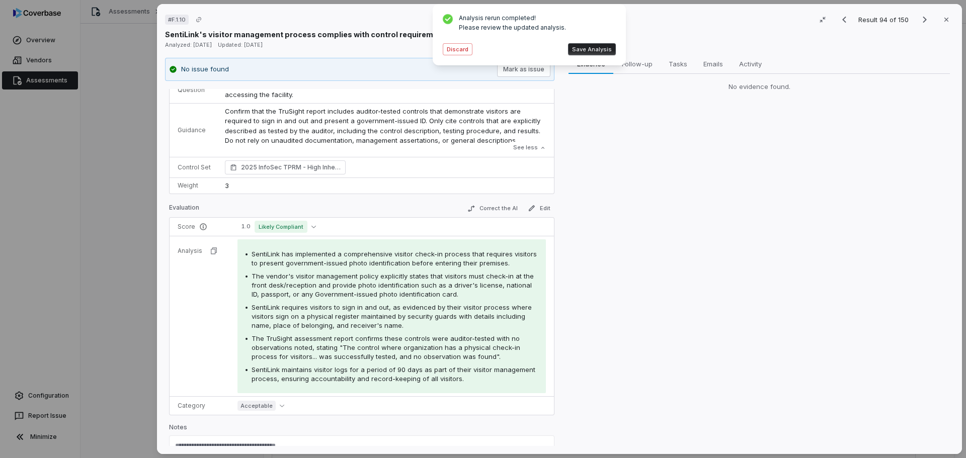
drag, startPoint x: 459, startPoint y: 50, endPoint x: 424, endPoint y: 67, distance: 39.1
click at [459, 50] on button "Discard" at bounding box center [458, 49] width 30 height 12
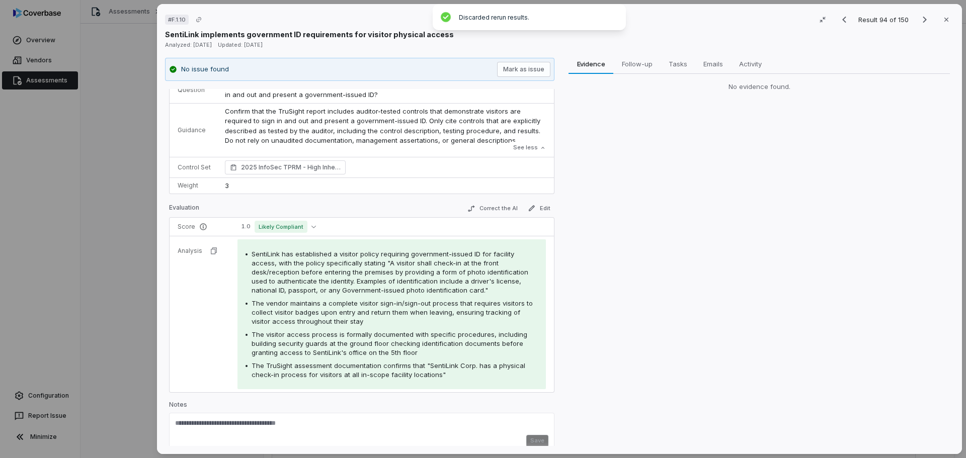
click at [936, 16] on button "Close" at bounding box center [946, 19] width 21 height 21
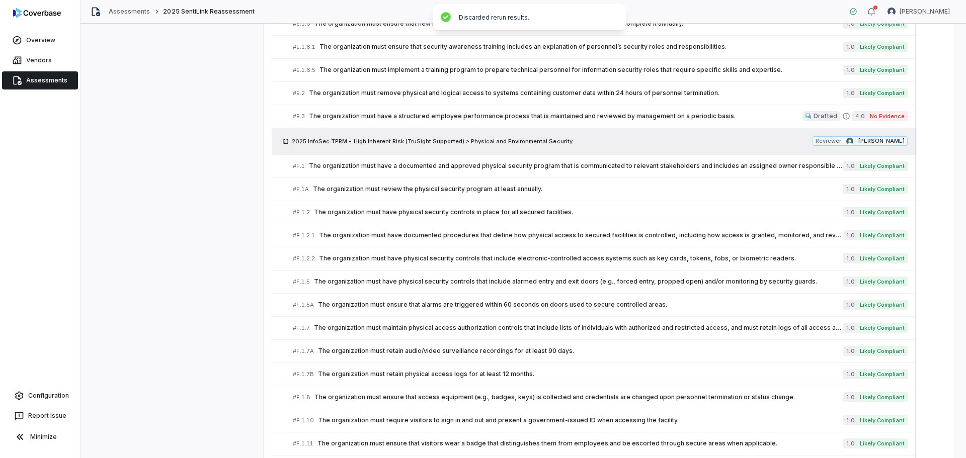
click at [54, 82] on span "Assessments" at bounding box center [46, 80] width 41 height 8
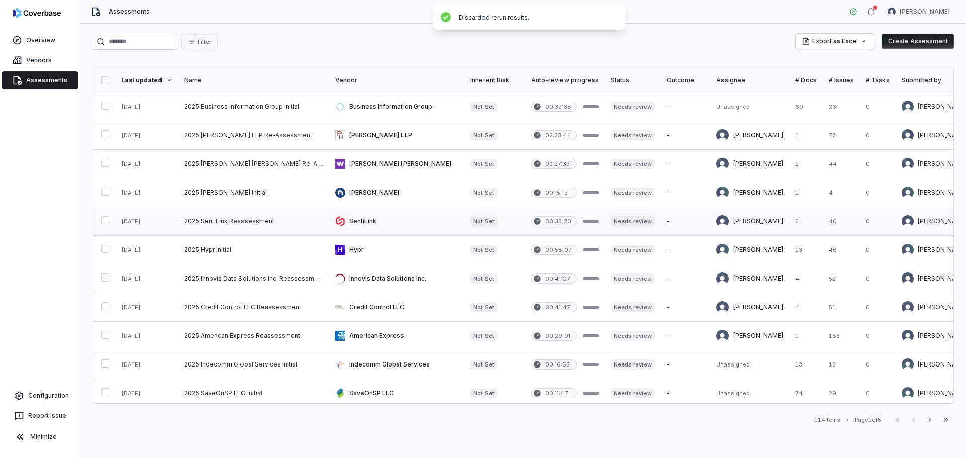
click at [214, 220] on link at bounding box center [253, 221] width 151 height 28
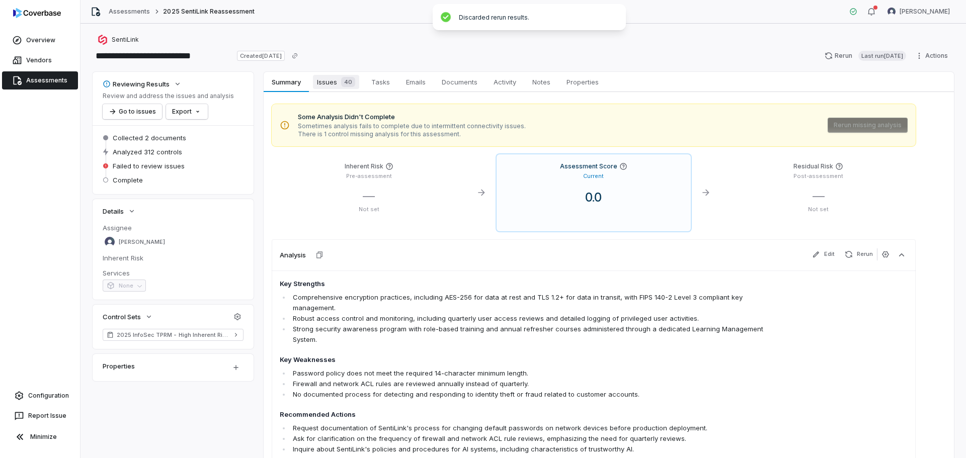
click at [335, 85] on span "Issues 40" at bounding box center [336, 82] width 46 height 14
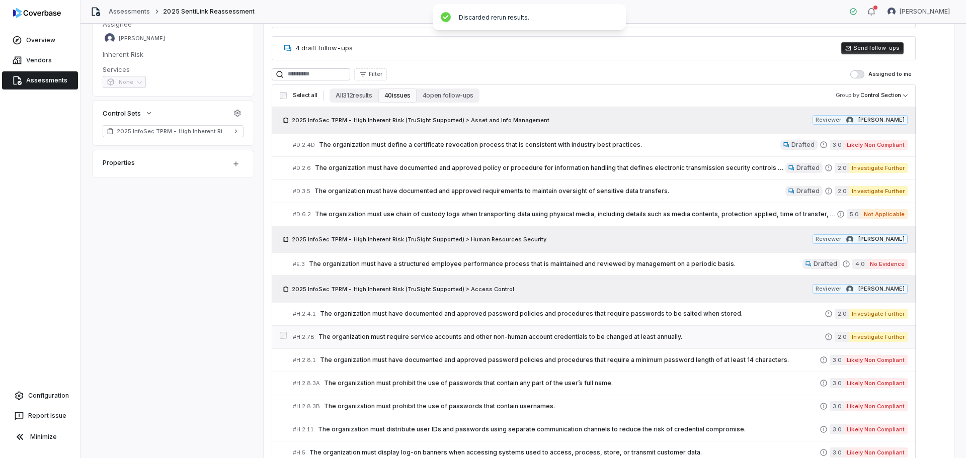
scroll to position [252, 0]
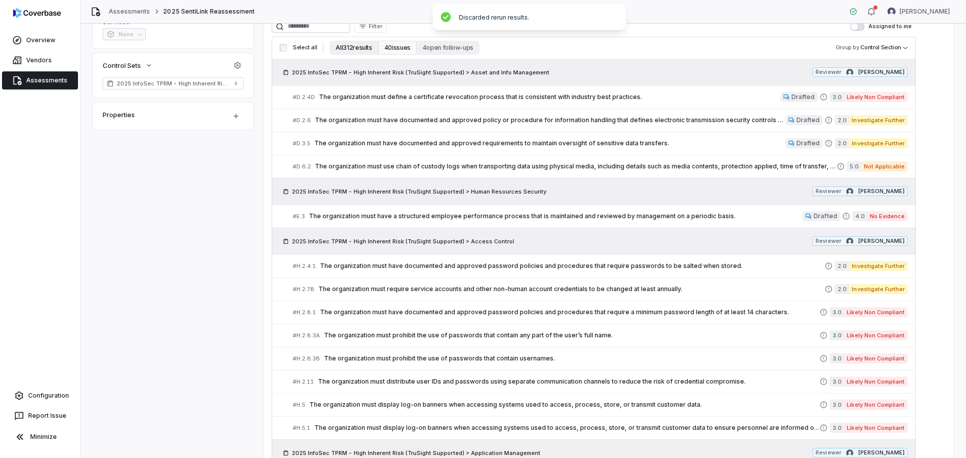
click at [362, 49] on button "All 312 results" at bounding box center [353, 48] width 48 height 14
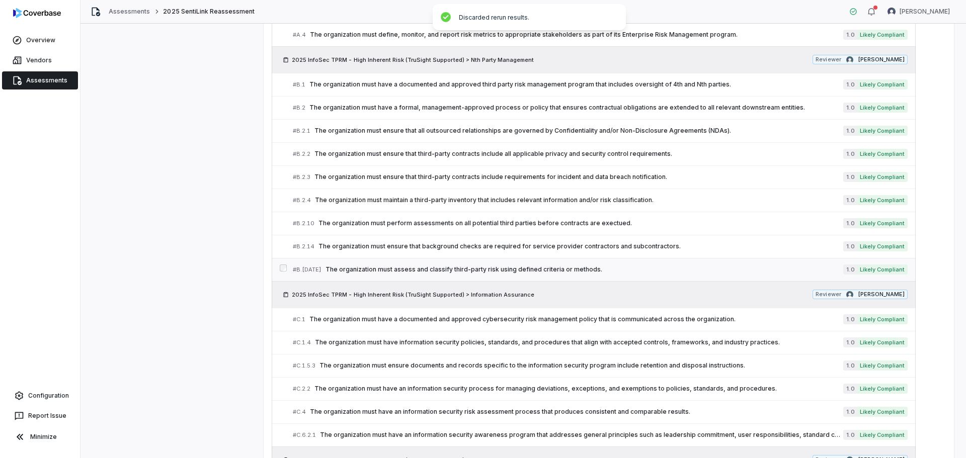
scroll to position [755, 0]
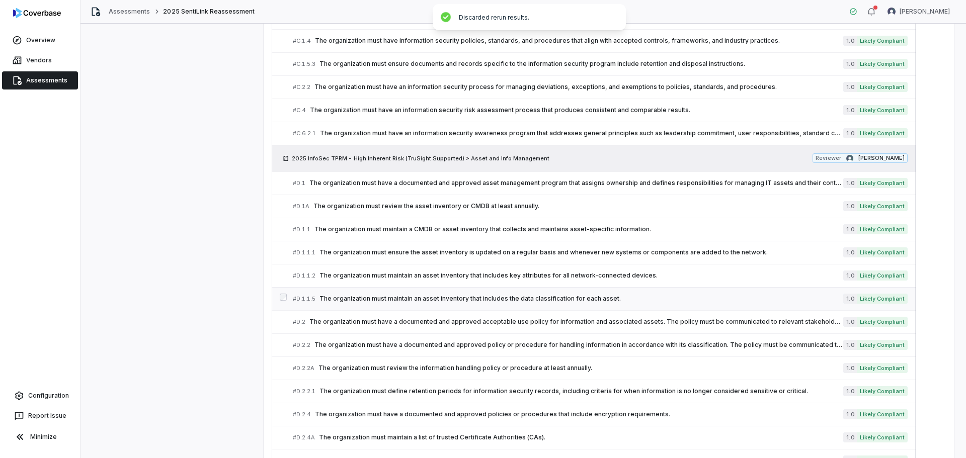
click at [375, 288] on link "# D.1.1.5 The organization must maintain an asset inventory that includes the d…" at bounding box center [600, 299] width 615 height 23
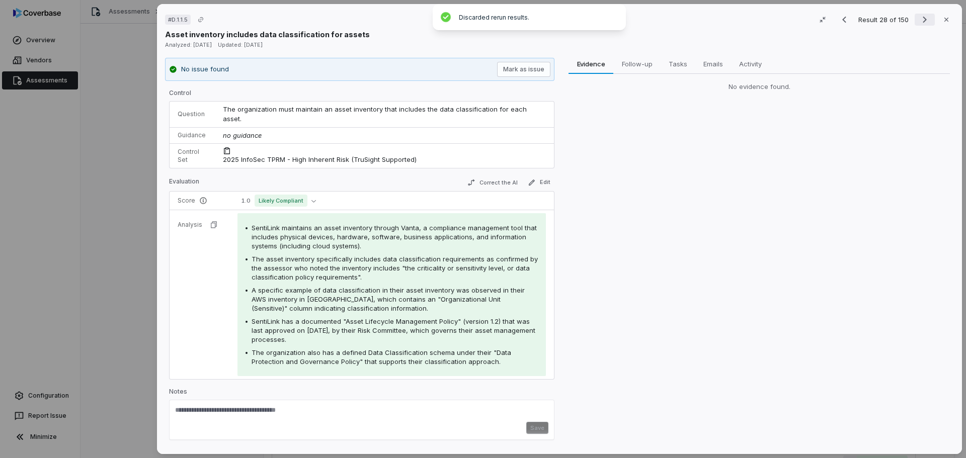
click at [921, 19] on icon "Next result" at bounding box center [925, 20] width 12 height 12
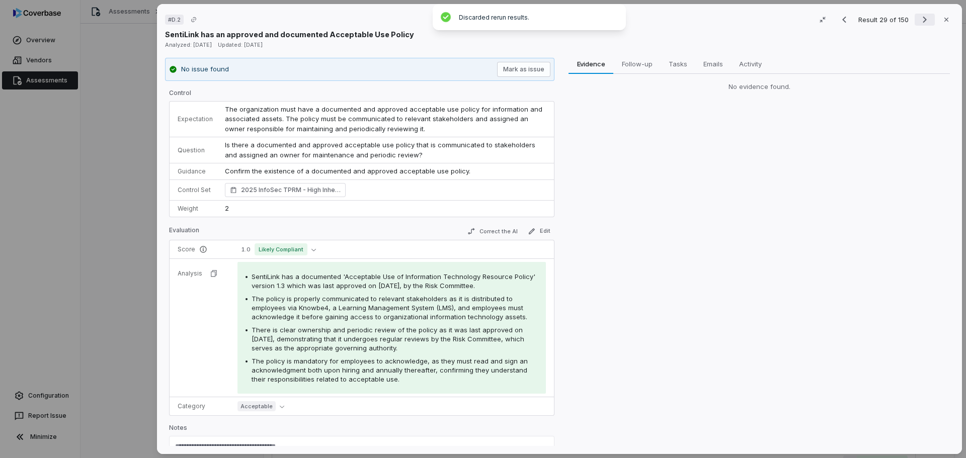
click at [919, 20] on icon "Next result" at bounding box center [925, 20] width 12 height 12
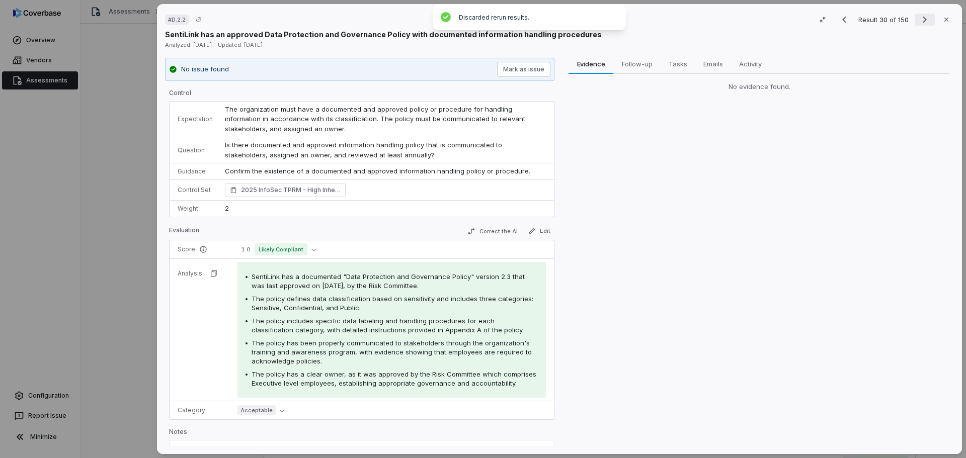
click at [919, 17] on icon "Next result" at bounding box center [925, 20] width 12 height 12
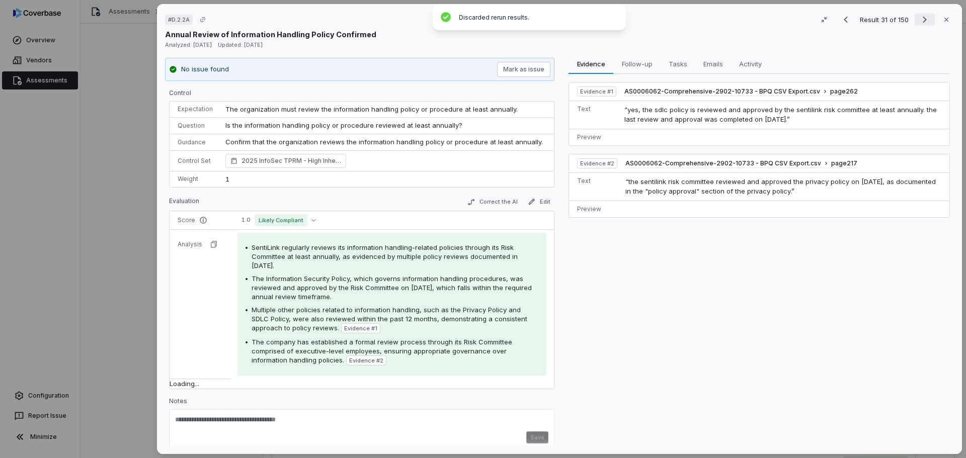
click at [914, 22] on button "Next result" at bounding box center [924, 20] width 20 height 12
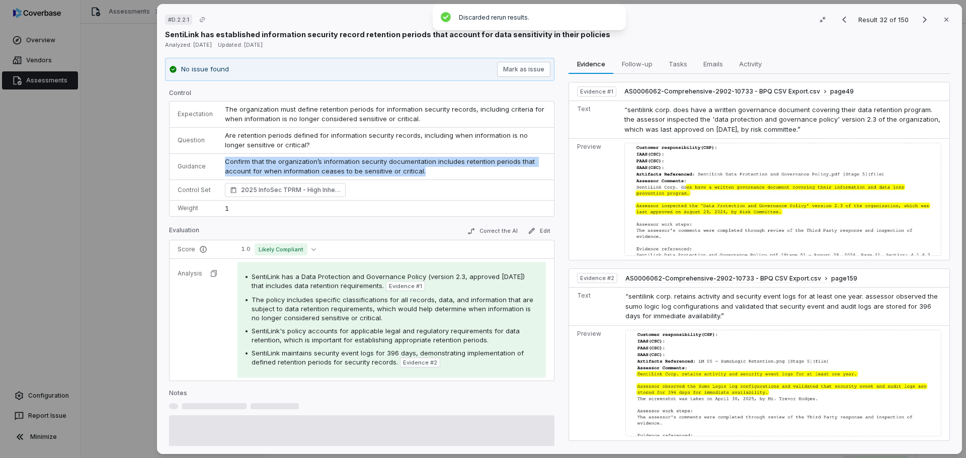
drag, startPoint x: 420, startPoint y: 174, endPoint x: 219, endPoint y: 163, distance: 201.0
click at [219, 163] on td "Confirm that the organization’s information security documentation includes ret…" at bounding box center [386, 166] width 335 height 26
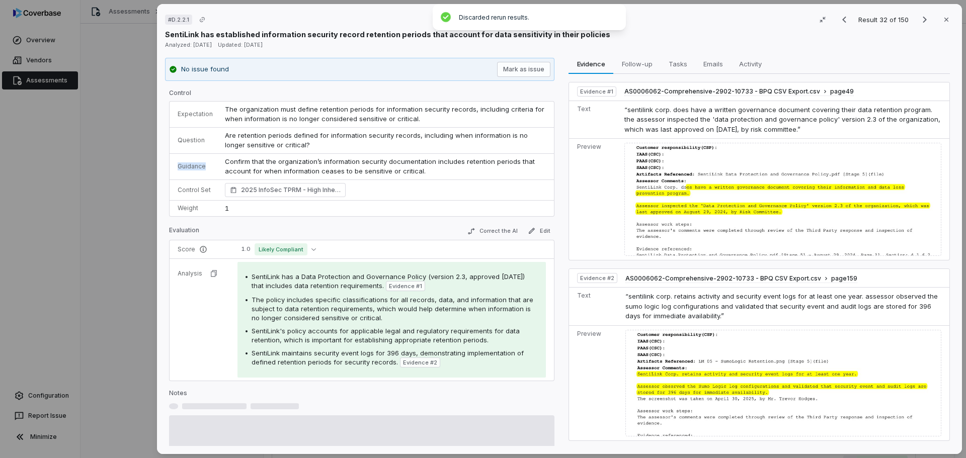
drag, startPoint x: 176, startPoint y: 166, endPoint x: 212, endPoint y: 165, distance: 36.2
click at [212, 165] on td "Guidance" at bounding box center [194, 166] width 49 height 26
click at [415, 166] on p "Confirm that the organization’s information security documentation includes ret…" at bounding box center [385, 167] width 321 height 20
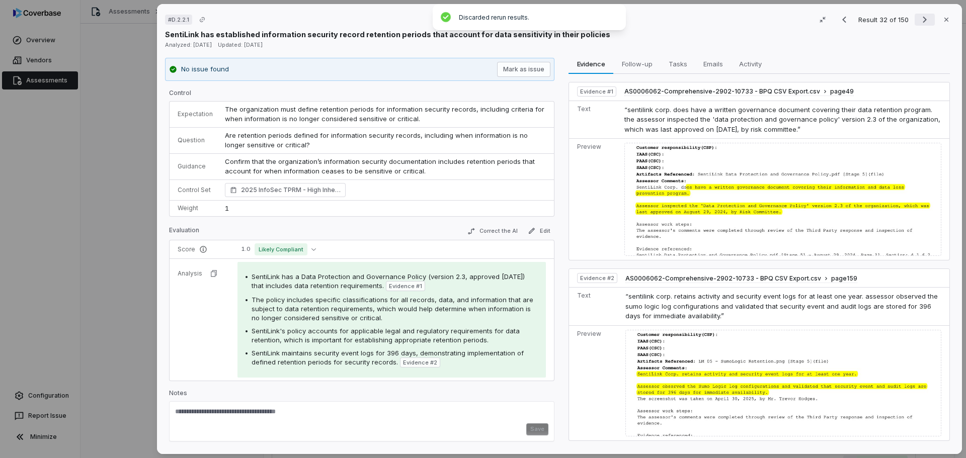
click at [919, 21] on icon "Next result" at bounding box center [925, 20] width 12 height 12
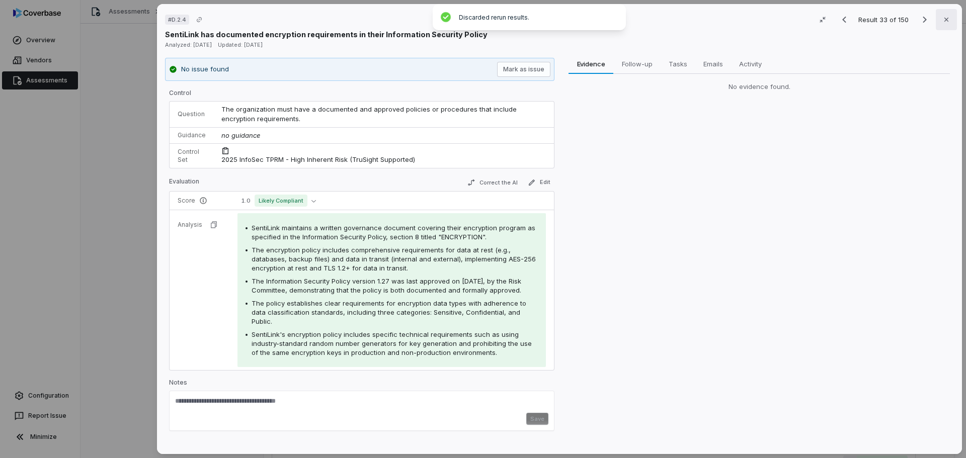
click at [944, 19] on icon "button" at bounding box center [946, 20] width 4 height 4
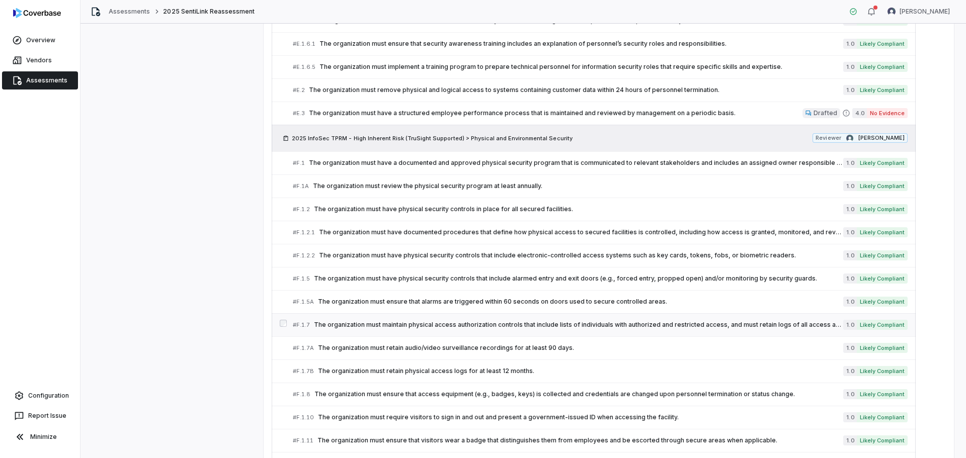
scroll to position [2314, 0]
